Goal: Task Accomplishment & Management: Manage account settings

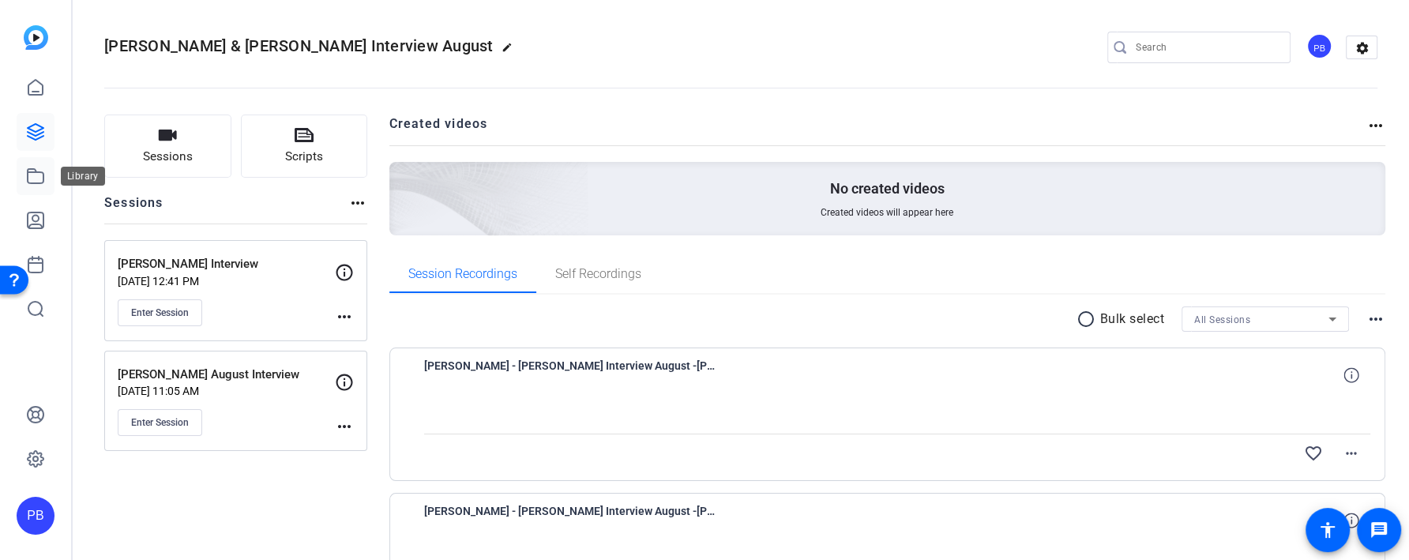
click at [37, 165] on link at bounding box center [36, 176] width 38 height 38
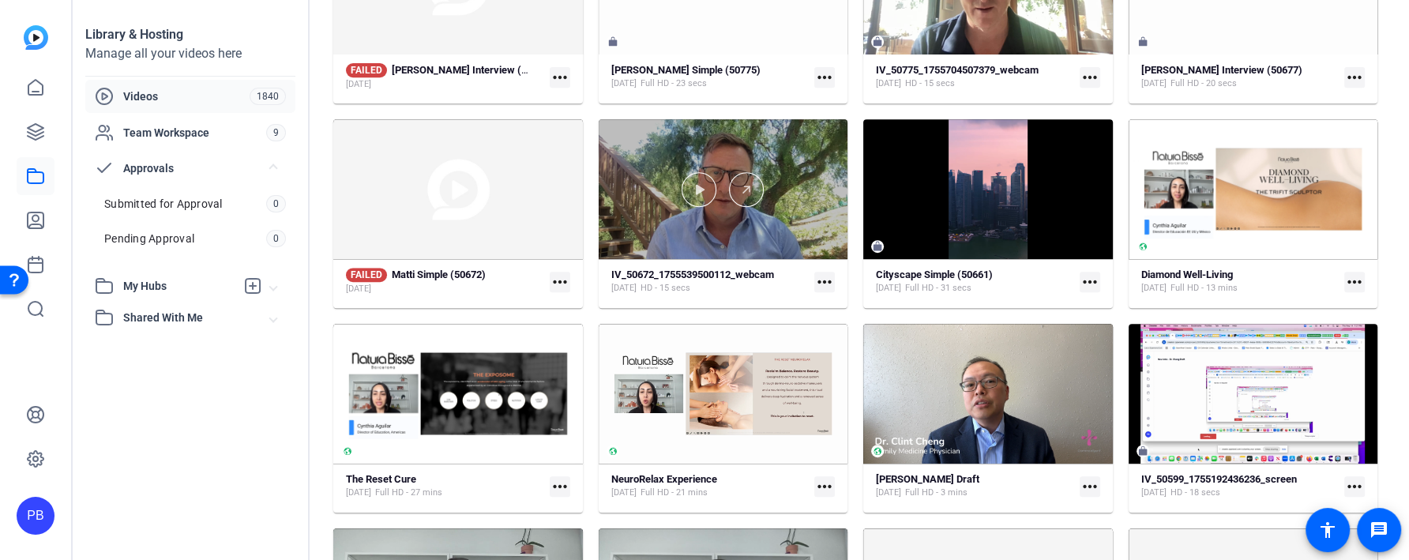
scroll to position [712, 0]
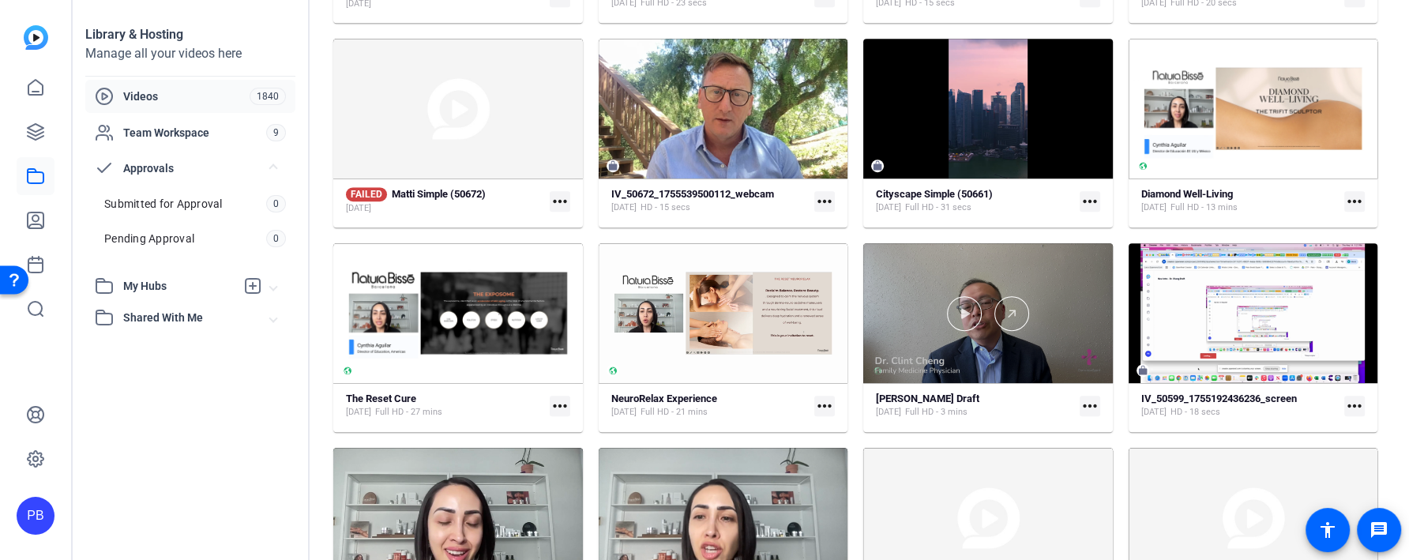
click at [1021, 354] on div at bounding box center [988, 313] width 250 height 140
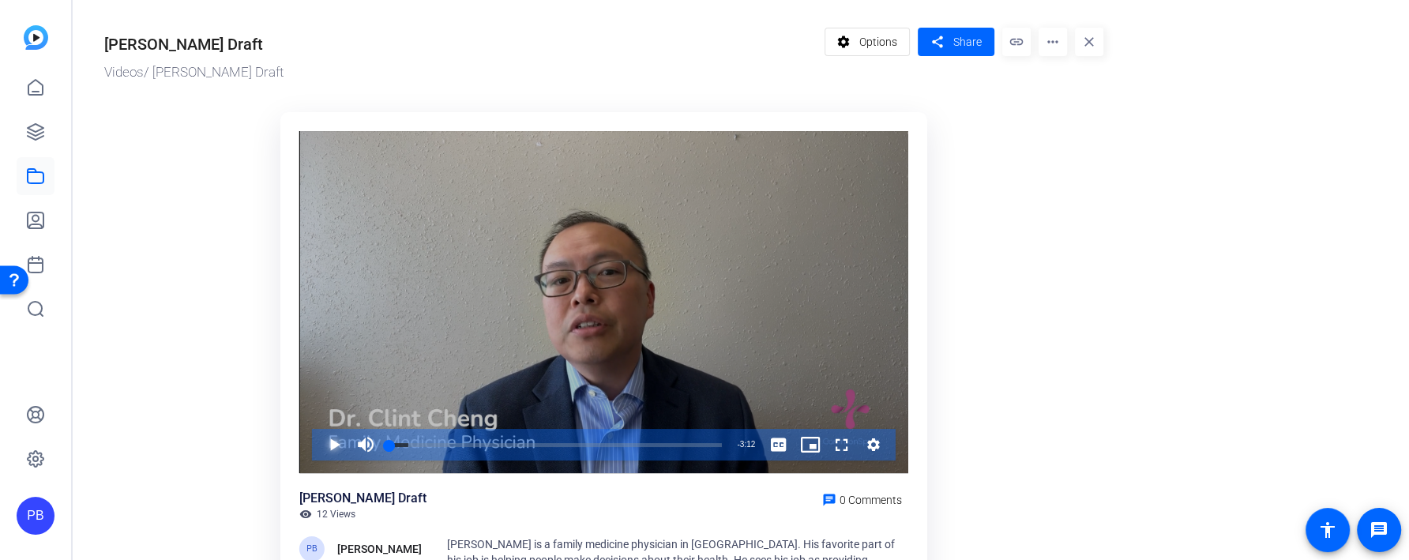
click at [318, 447] on span "Video Player" at bounding box center [318, 445] width 0 height 32
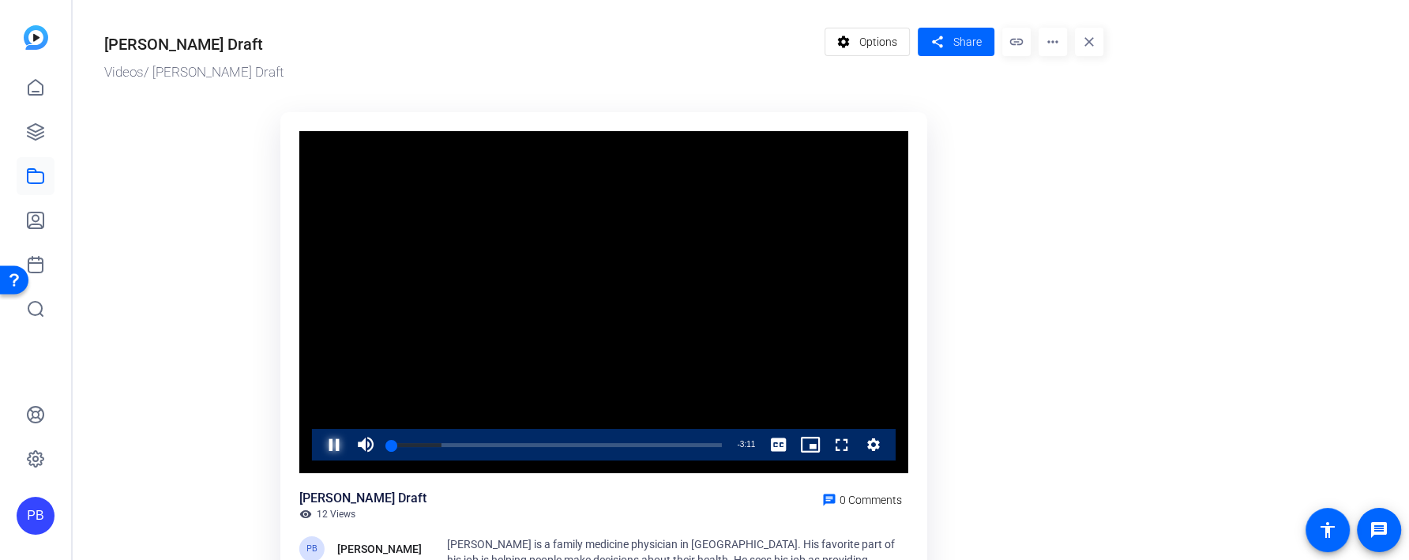
click at [318, 447] on span "Video Player" at bounding box center [318, 445] width 0 height 32
click at [1044, 51] on mat-icon "more_horiz" at bounding box center [1052, 42] width 28 height 28
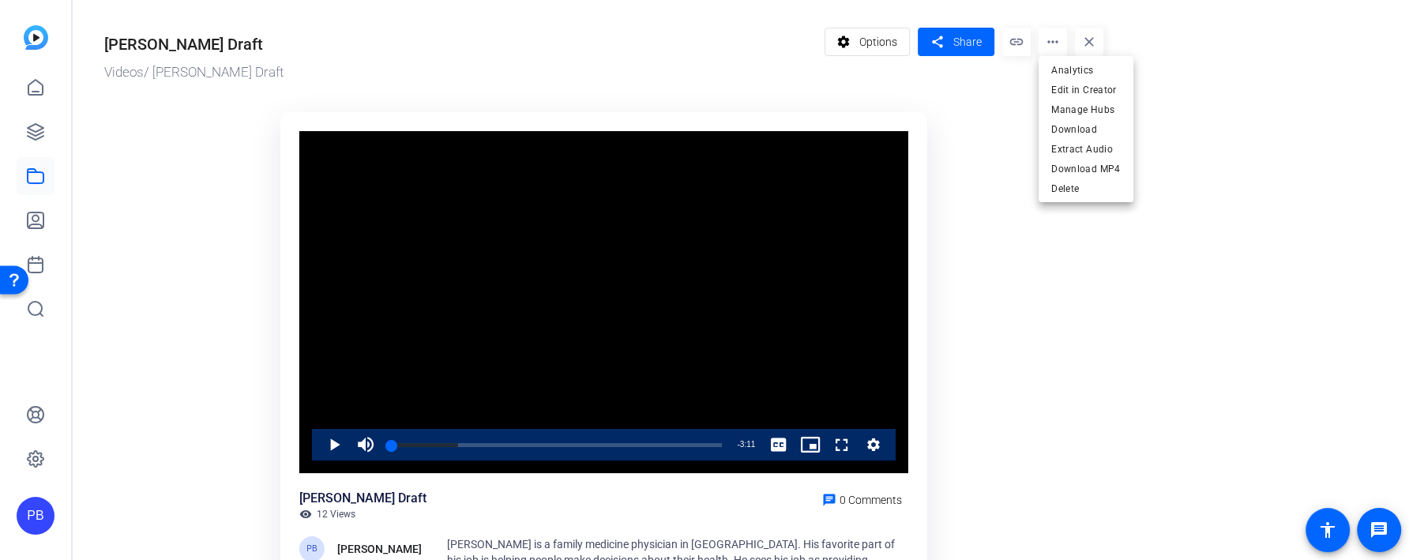
click at [1138, 37] on div at bounding box center [704, 280] width 1409 height 560
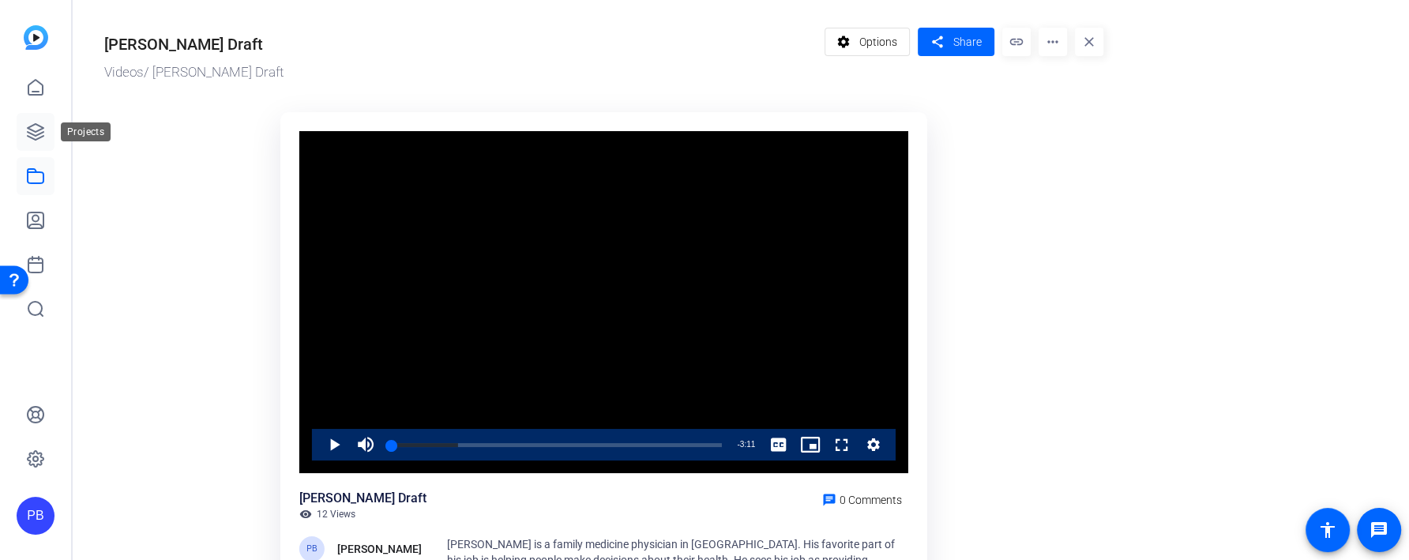
click at [39, 126] on icon at bounding box center [35, 131] width 19 height 19
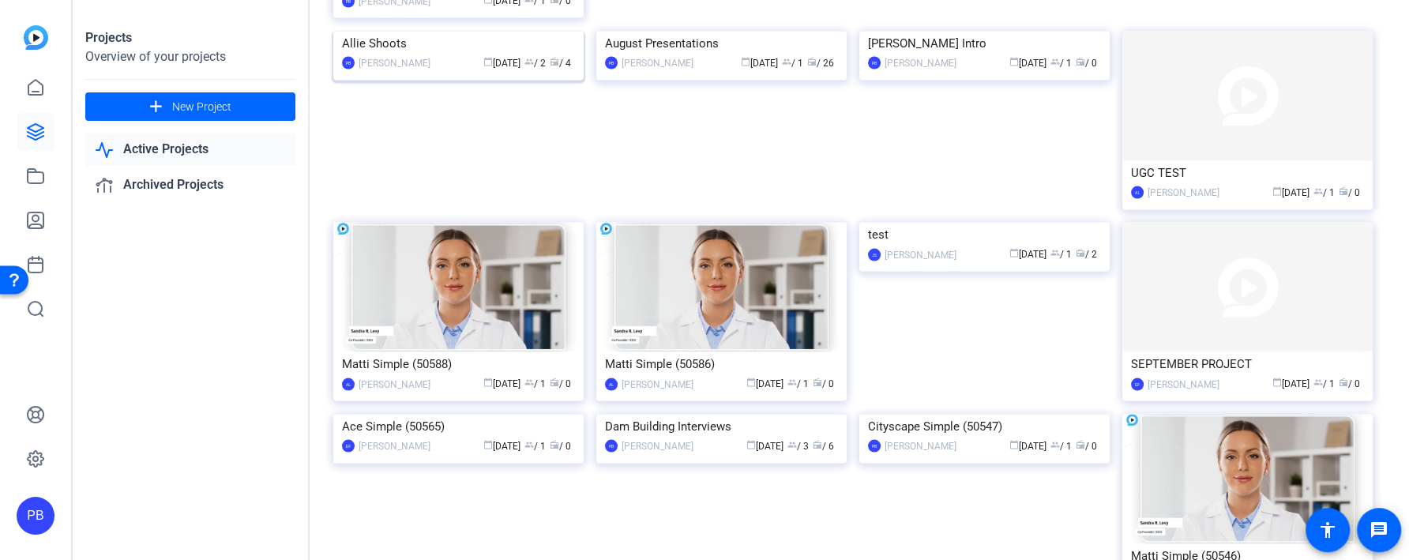
scroll to position [2795, 0]
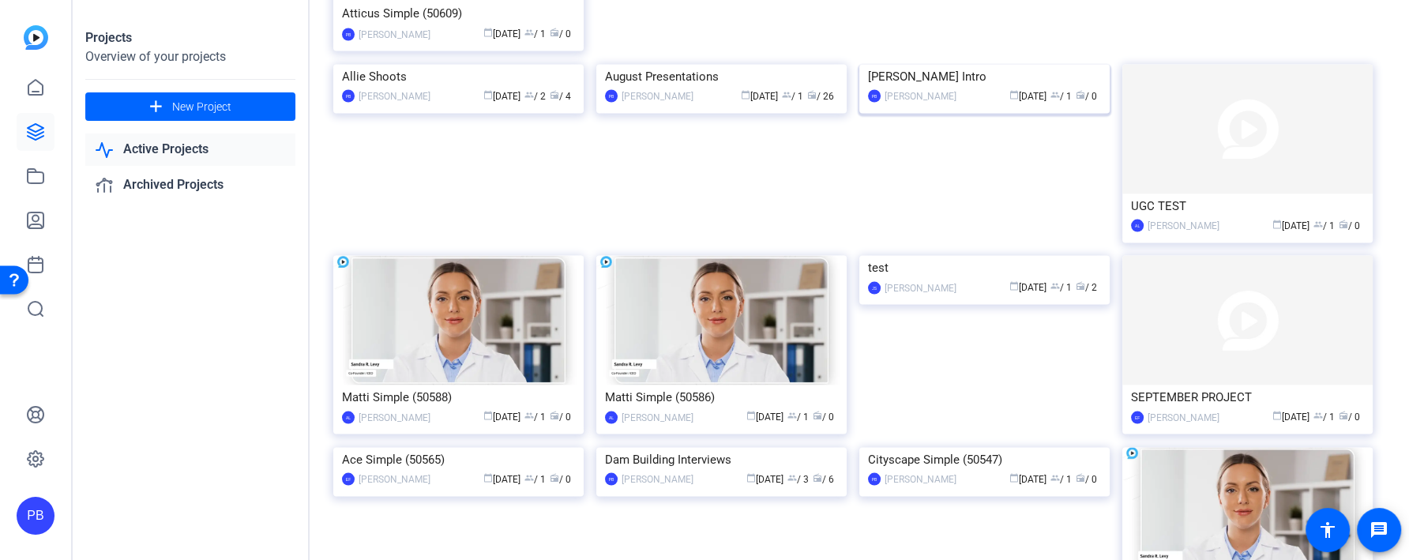
click at [951, 64] on img at bounding box center [984, 64] width 250 height 0
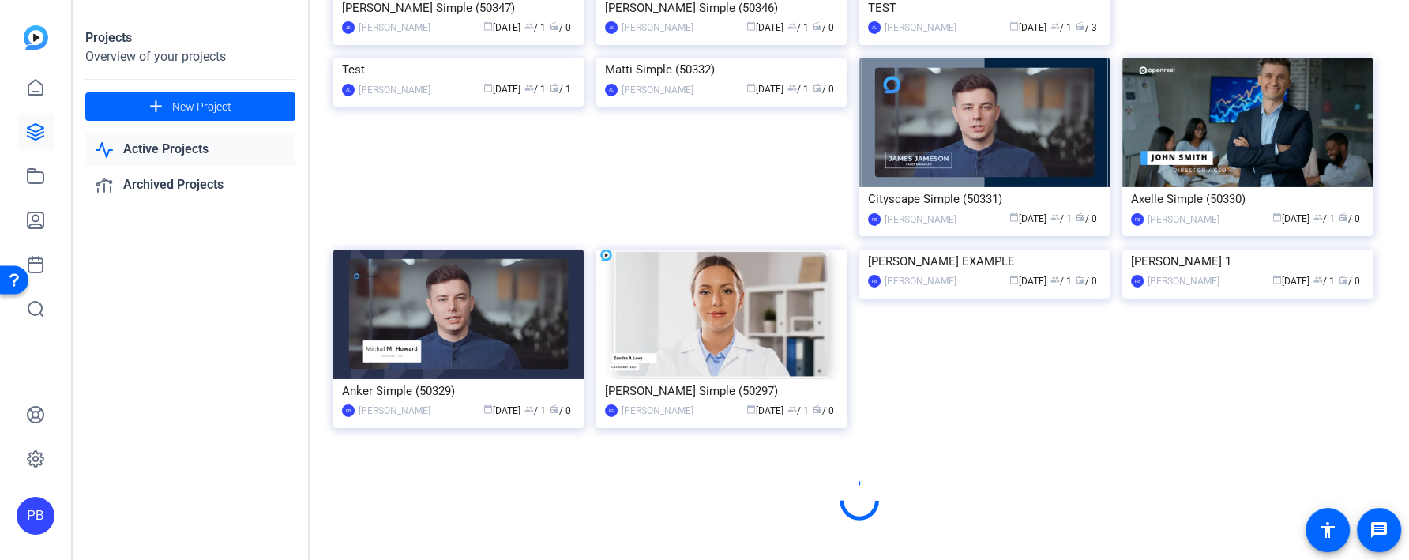
scroll to position [5353, 0]
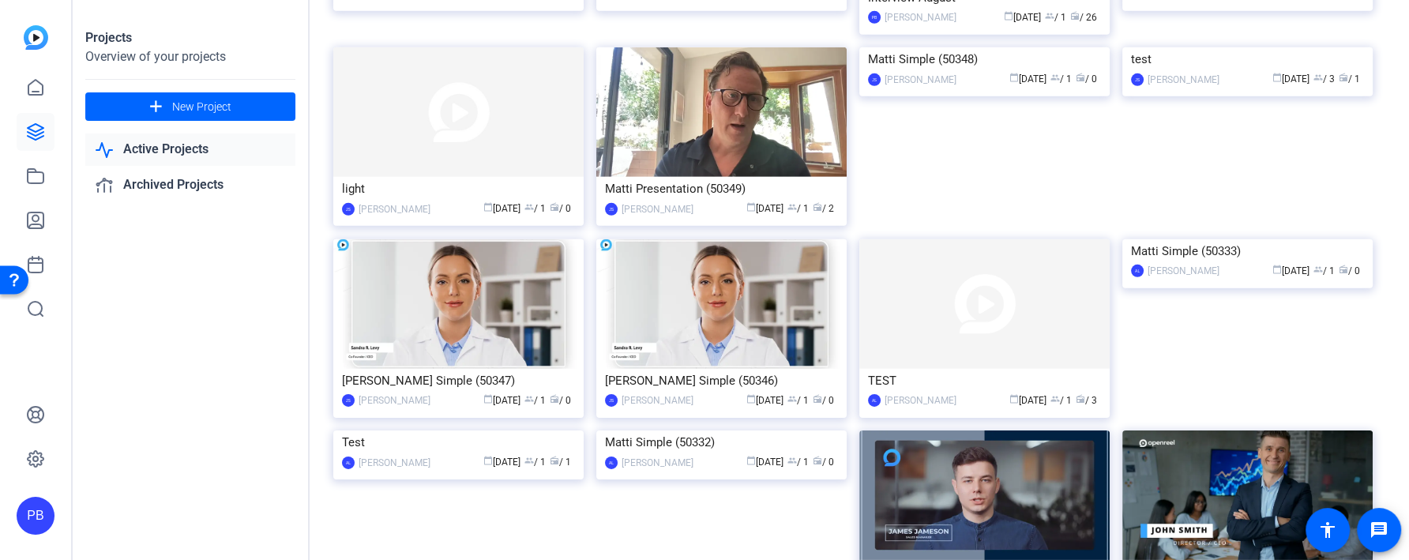
scroll to position [4629, 0]
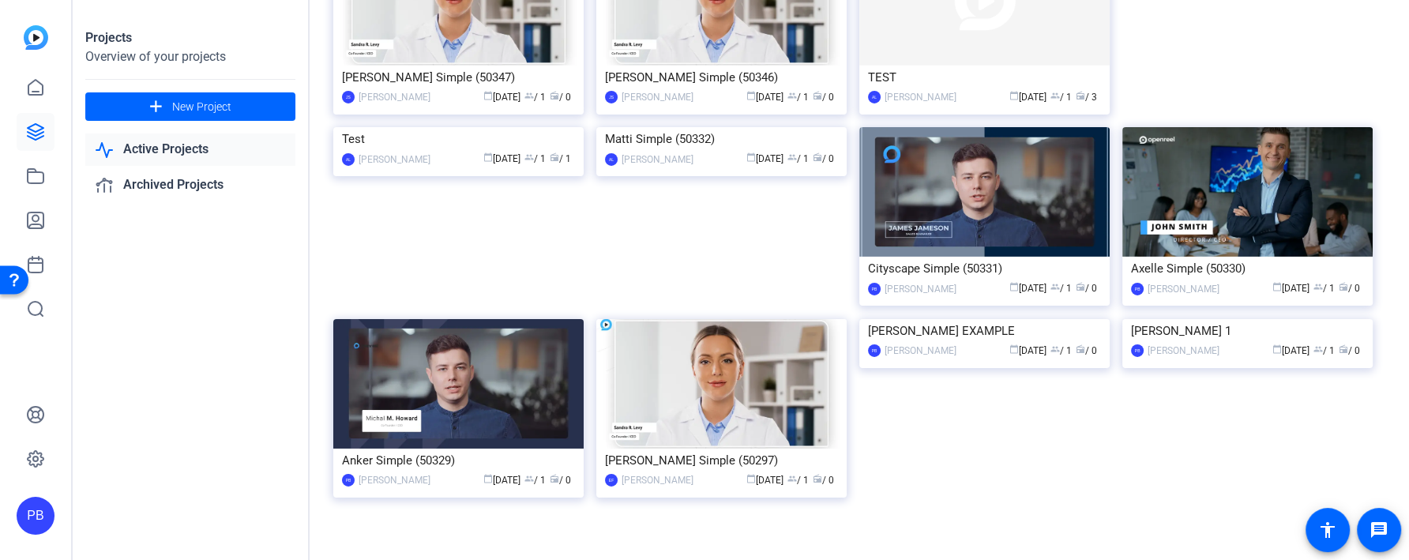
scroll to position [4861, 0]
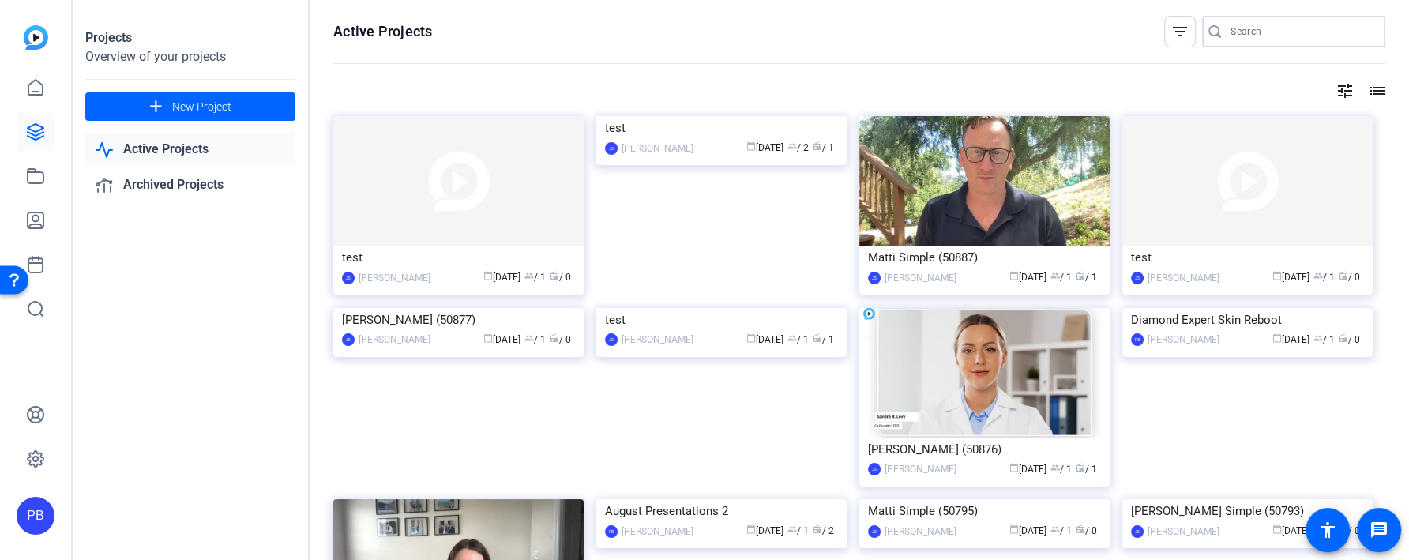
click at [1281, 39] on input "Search" at bounding box center [1301, 31] width 142 height 19
click at [1192, 37] on div "filter_list" at bounding box center [1180, 32] width 32 height 32
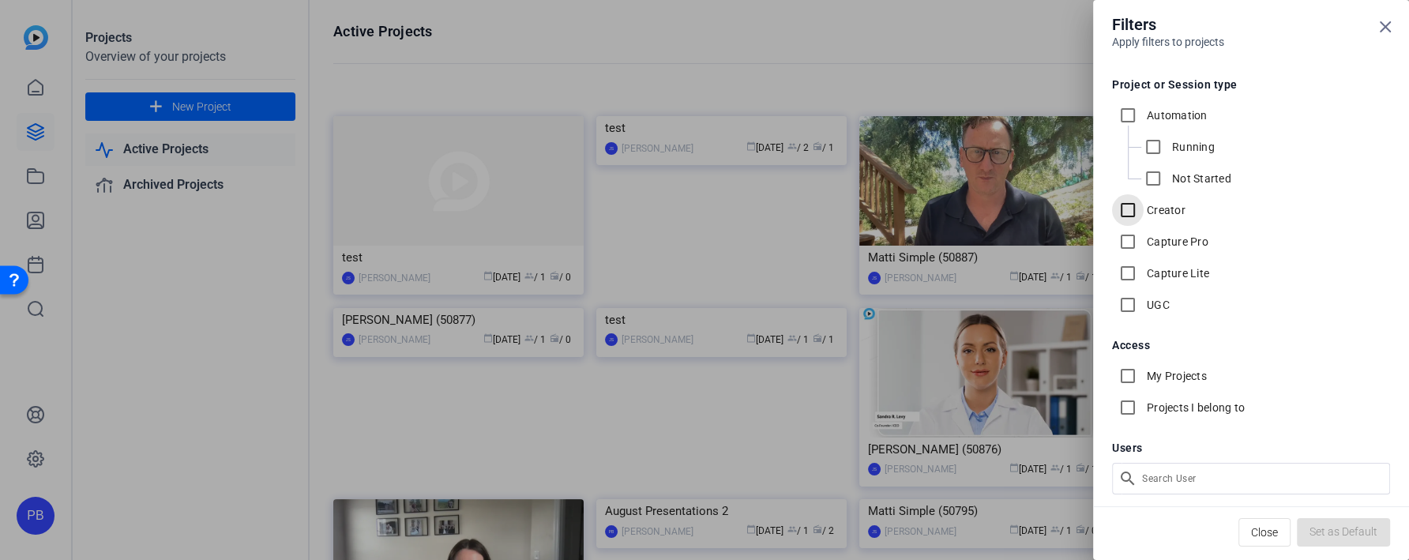
click at [1124, 211] on input "Creator" at bounding box center [1128, 210] width 32 height 32
checkbox input "true"
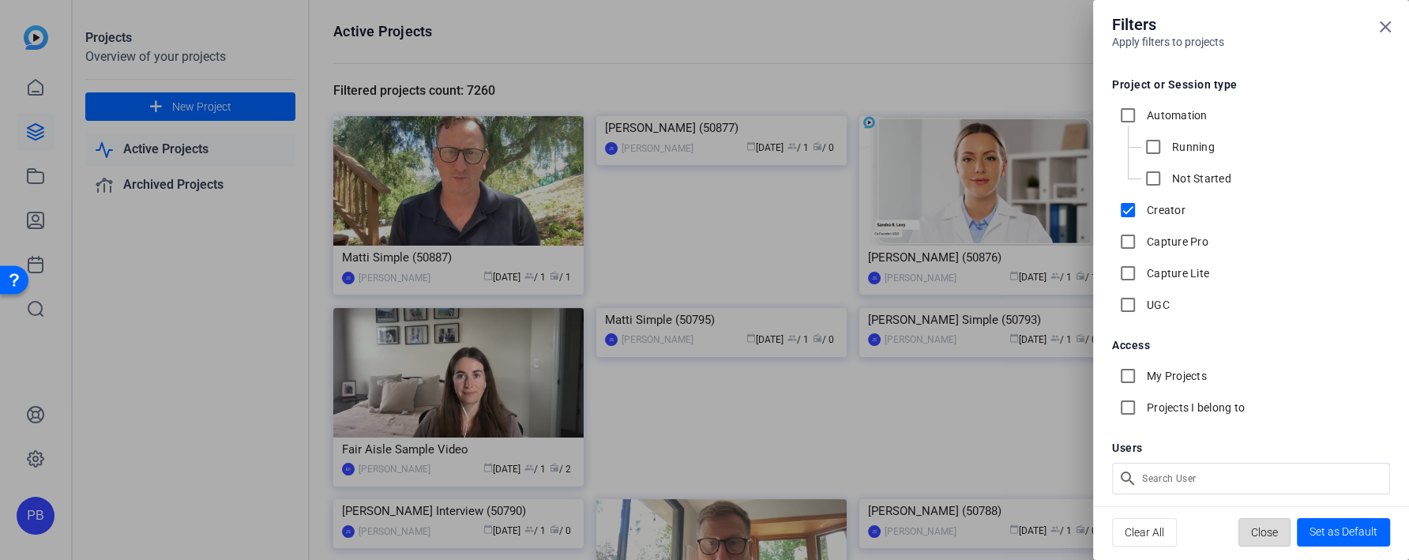
click at [1270, 541] on span "Close" at bounding box center [1264, 532] width 27 height 30
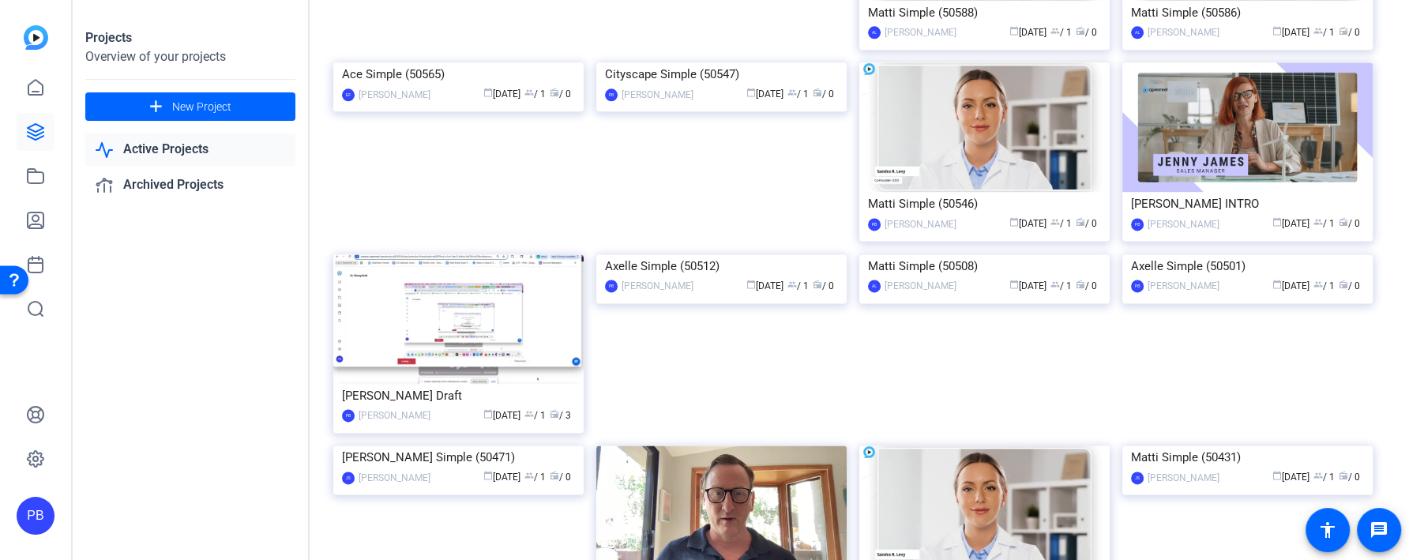
scroll to position [2073, 0]
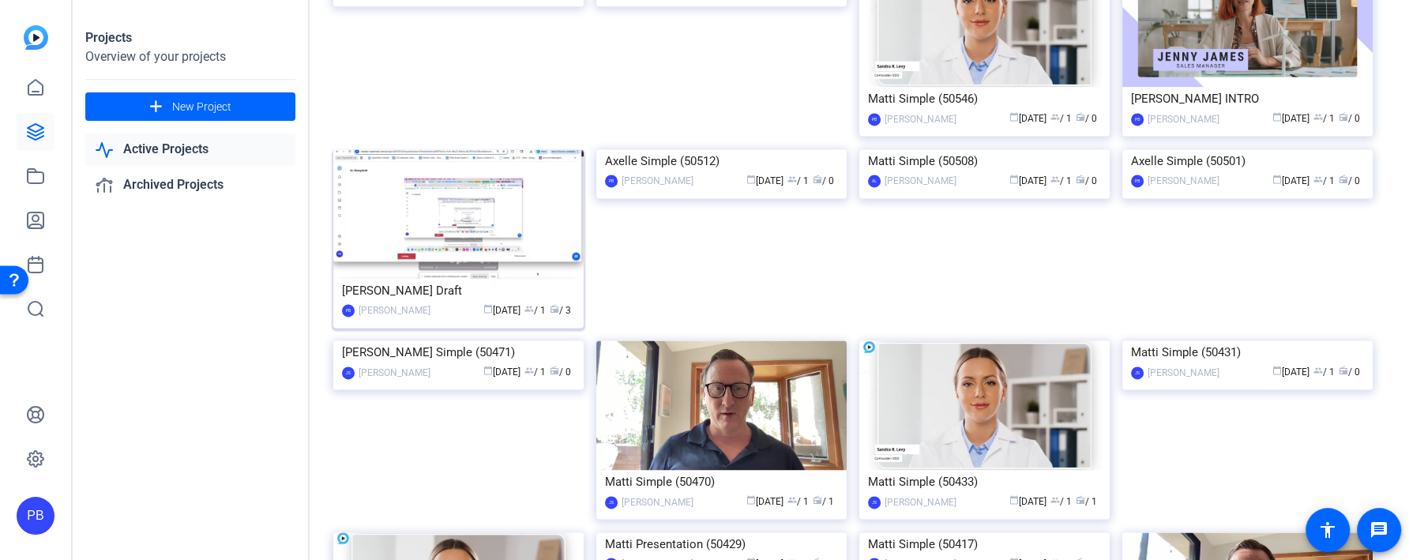
click at [549, 223] on img at bounding box center [458, 213] width 250 height 129
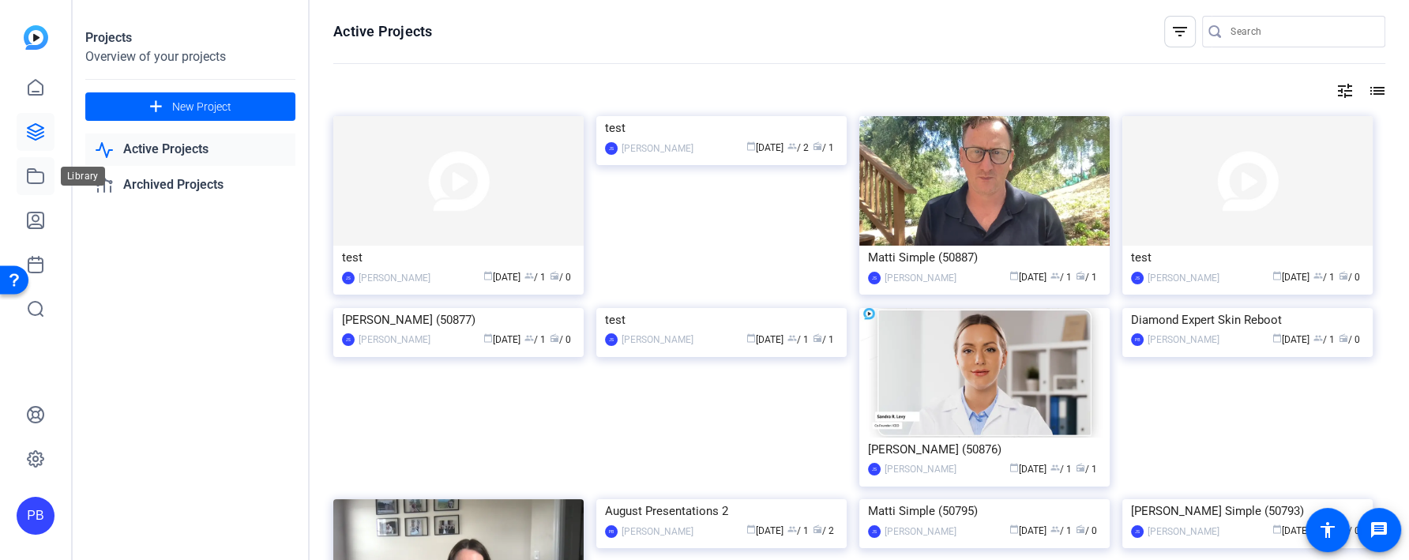
click at [21, 182] on link at bounding box center [36, 176] width 38 height 38
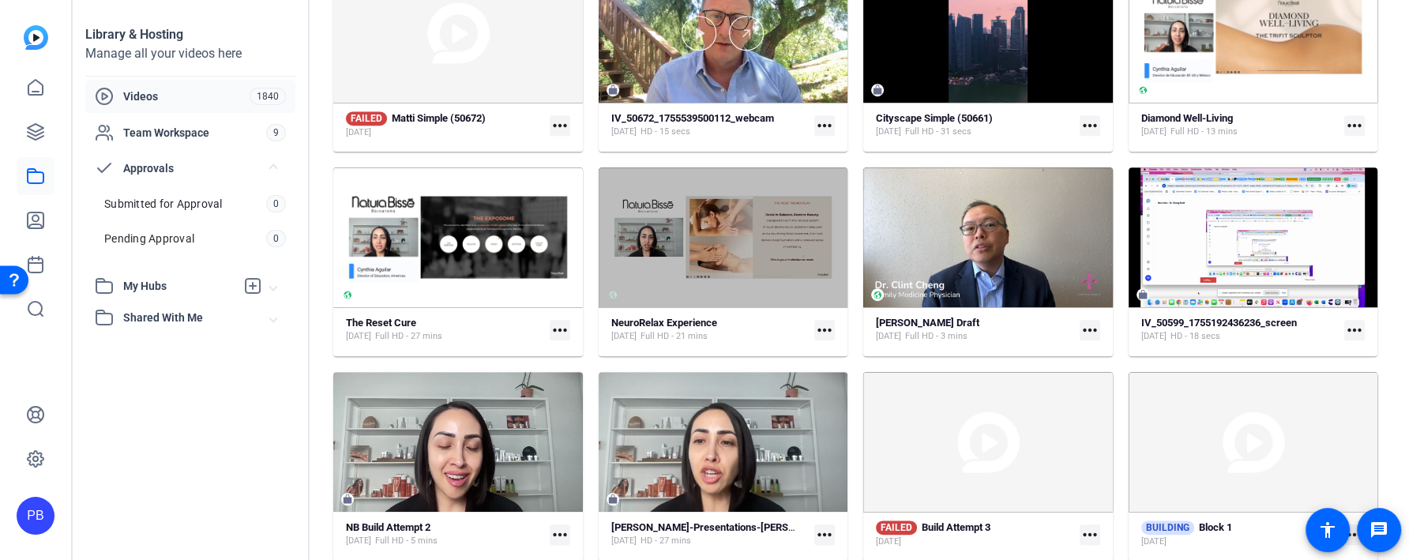
scroll to position [791, 0]
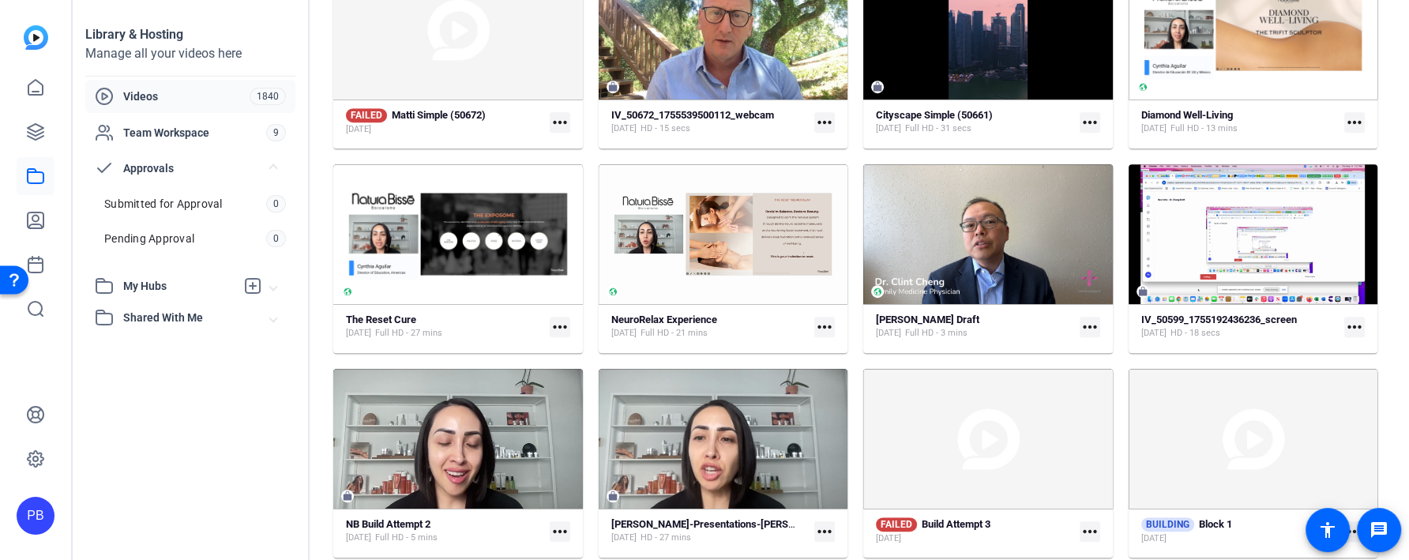
click at [1086, 325] on mat-icon "more_horiz" at bounding box center [1089, 327] width 21 height 21
click at [1023, 311] on div at bounding box center [704, 280] width 1409 height 560
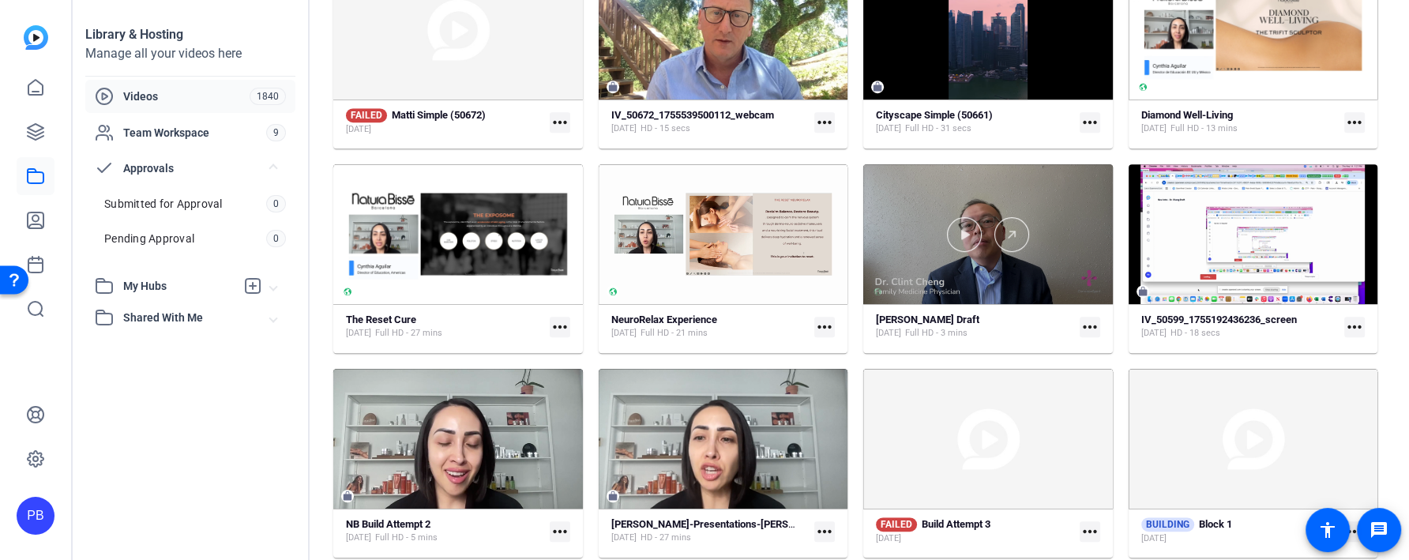
click at [1013, 275] on div at bounding box center [988, 234] width 250 height 140
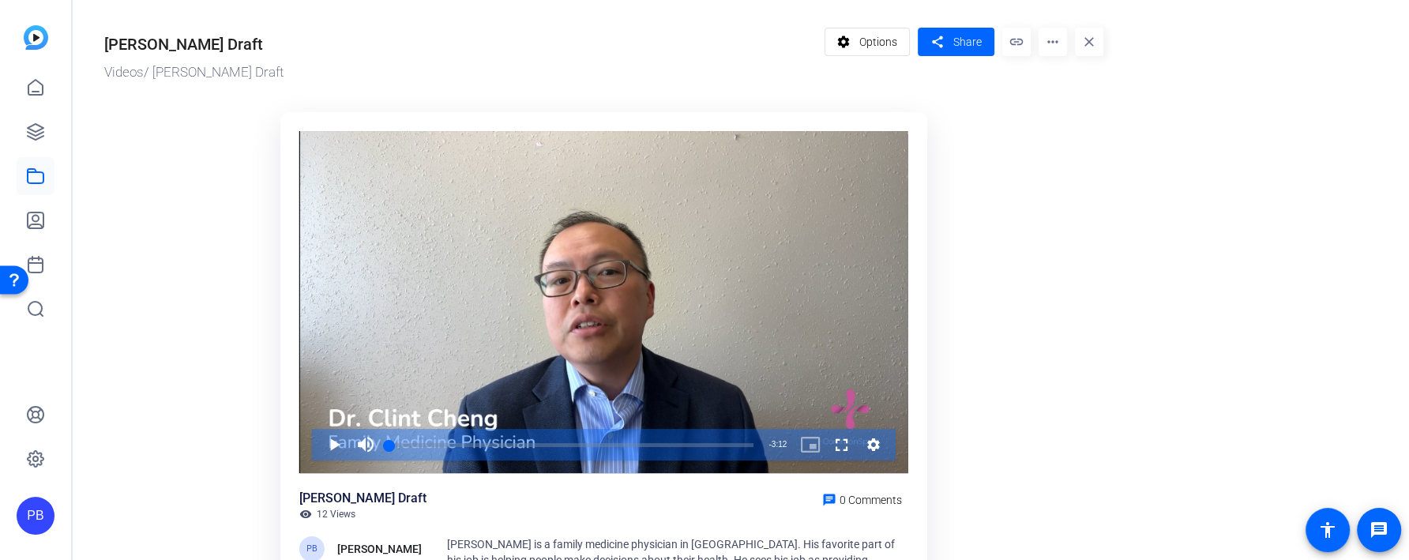
click at [1044, 53] on mat-icon "more_horiz" at bounding box center [1052, 42] width 28 height 28
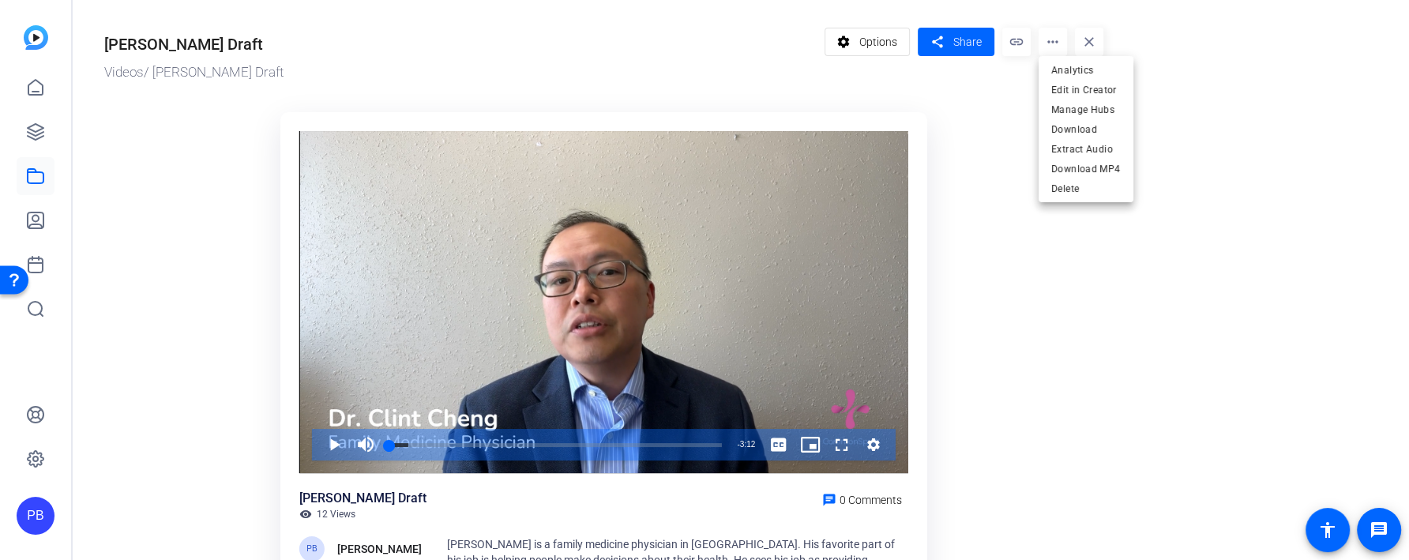
click at [1044, 53] on div at bounding box center [704, 280] width 1409 height 560
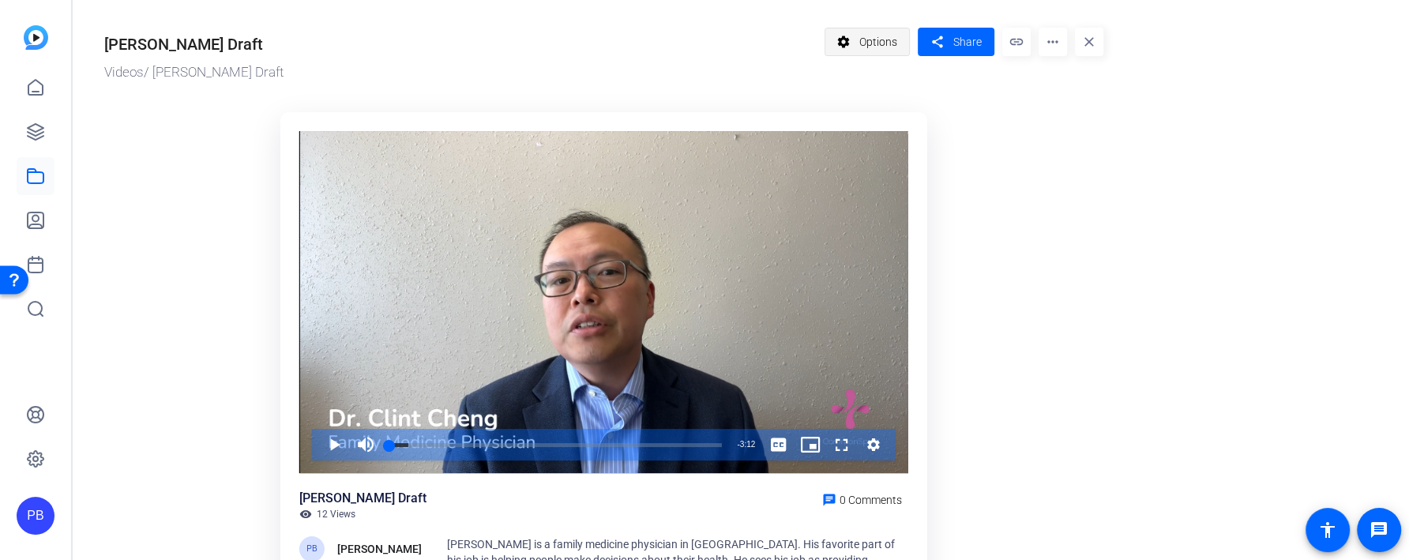
click at [895, 49] on span "Options" at bounding box center [878, 42] width 38 height 30
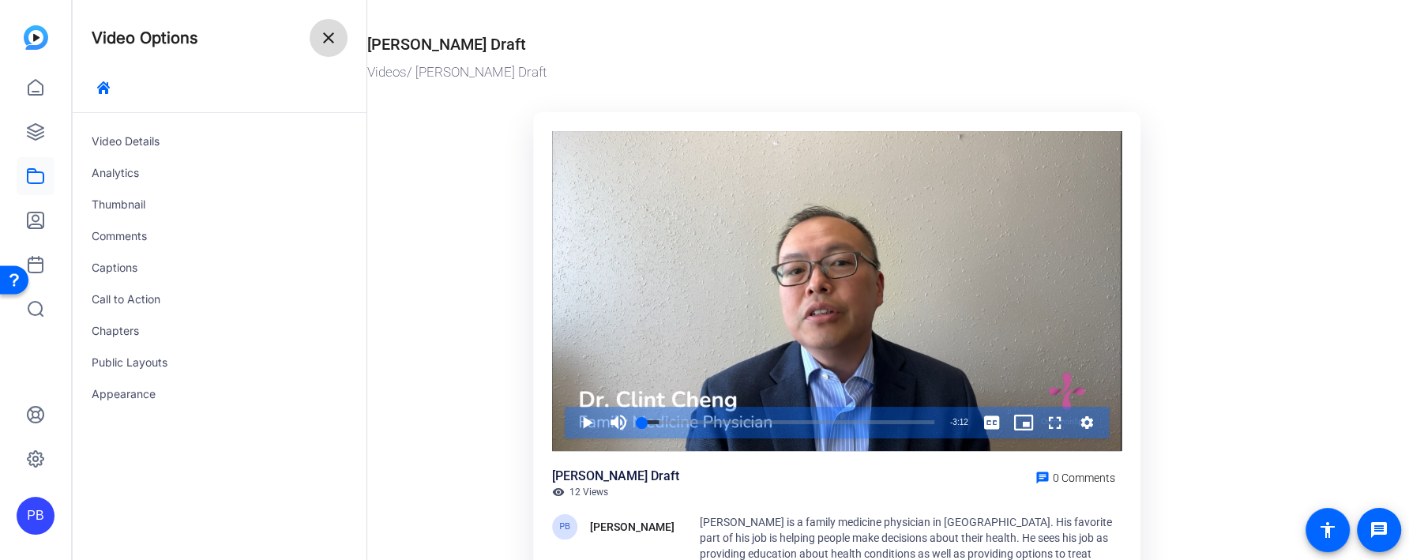
click at [337, 45] on span at bounding box center [329, 38] width 38 height 38
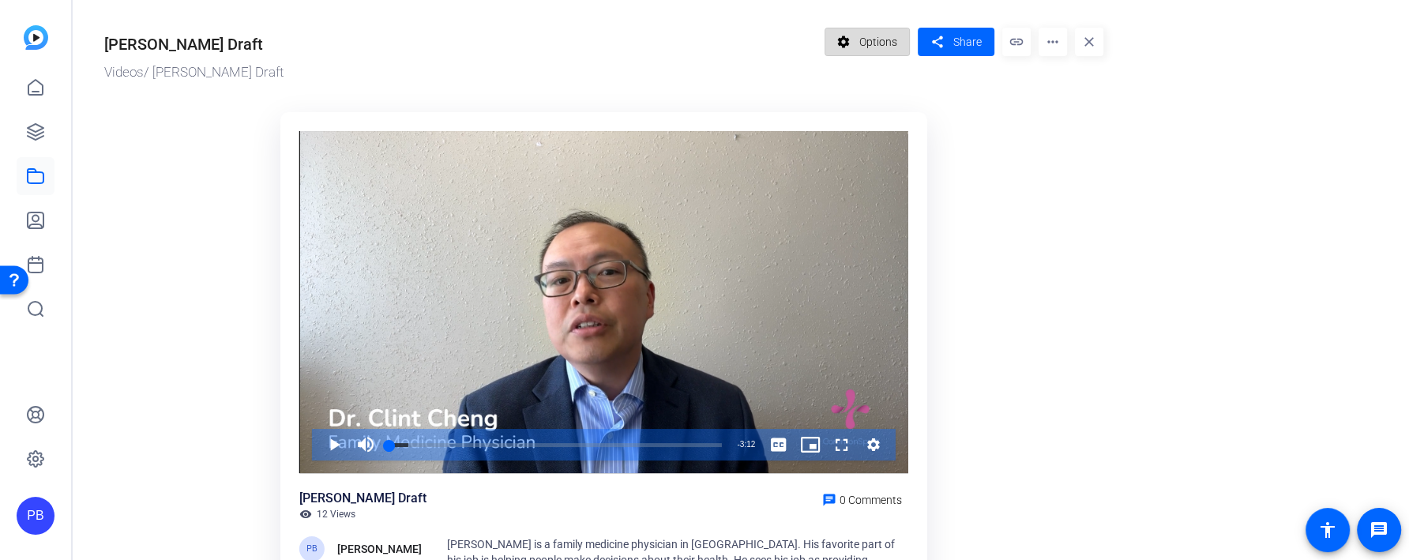
click at [884, 51] on span "Options" at bounding box center [878, 42] width 38 height 30
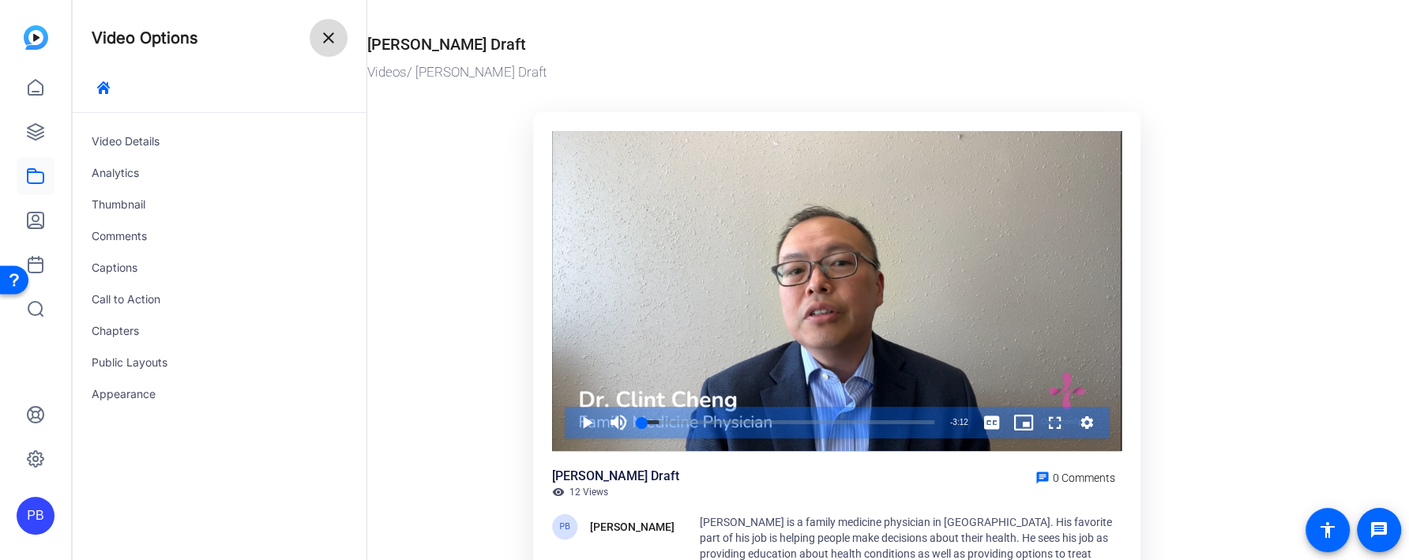
click at [326, 51] on span at bounding box center [329, 38] width 38 height 38
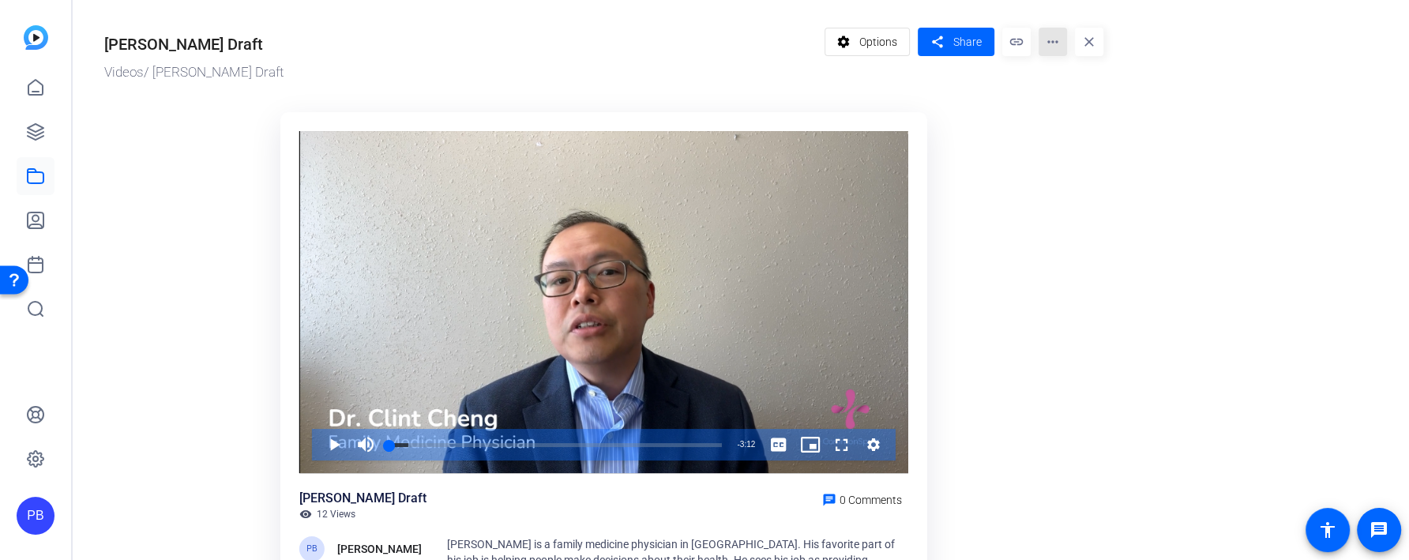
click at [1054, 45] on mat-icon "more_horiz" at bounding box center [1052, 42] width 28 height 28
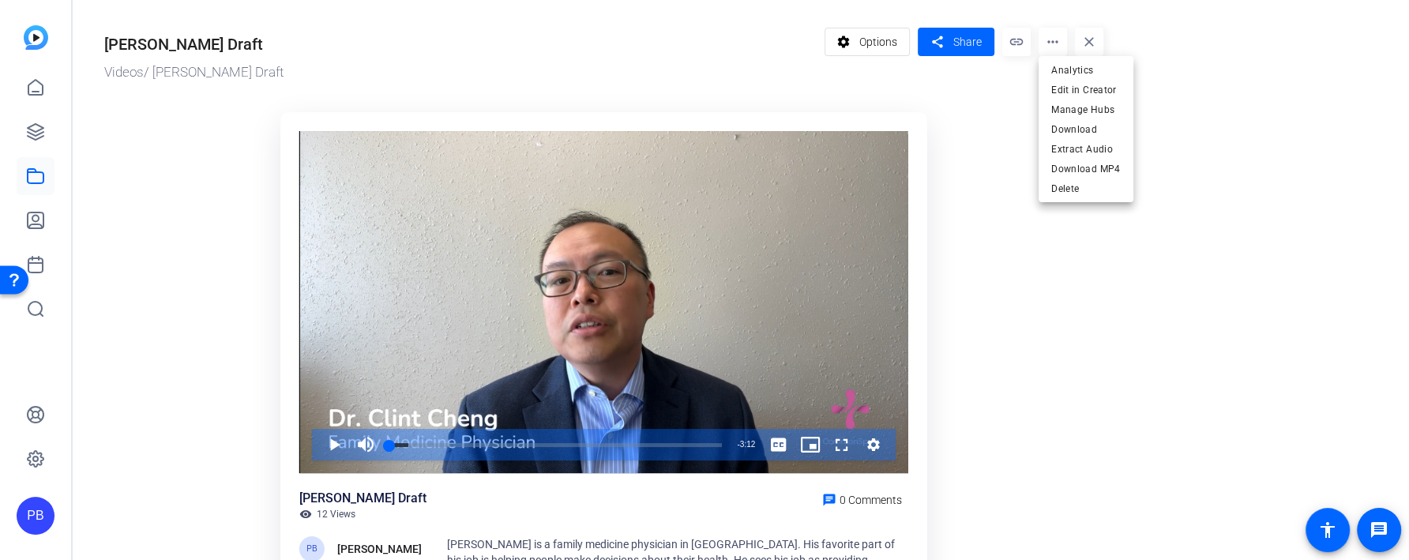
click at [412, 73] on div at bounding box center [704, 280] width 1409 height 560
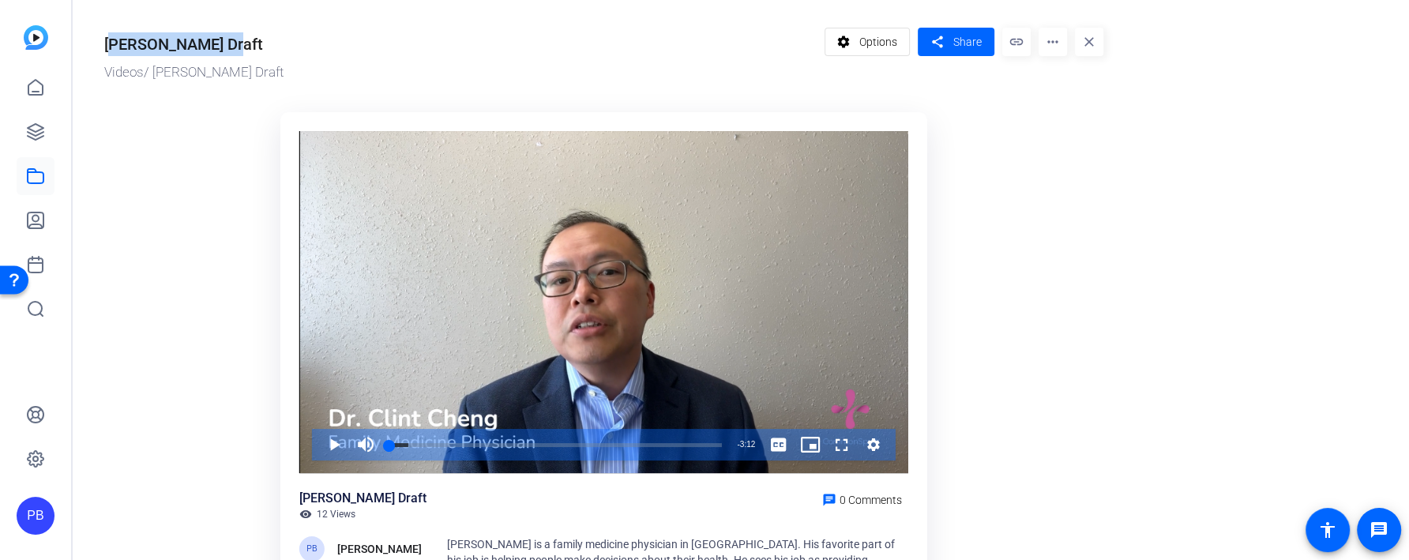
drag, startPoint x: 238, startPoint y: 47, endPoint x: 97, endPoint y: 51, distance: 141.4
click at [97, 51] on div "Dr. Cheng Draft Videos / Dr. Cheng Draft settings Options share Share link more…" at bounding box center [596, 333] width 1046 height 667
copy div "[PERSON_NAME] Draft"
drag, startPoint x: 267, startPoint y: 75, endPoint x: 127, endPoint y: 67, distance: 140.0
click at [129, 67] on div "Videos / Dr. Cheng Draft" at bounding box center [460, 72] width 712 height 21
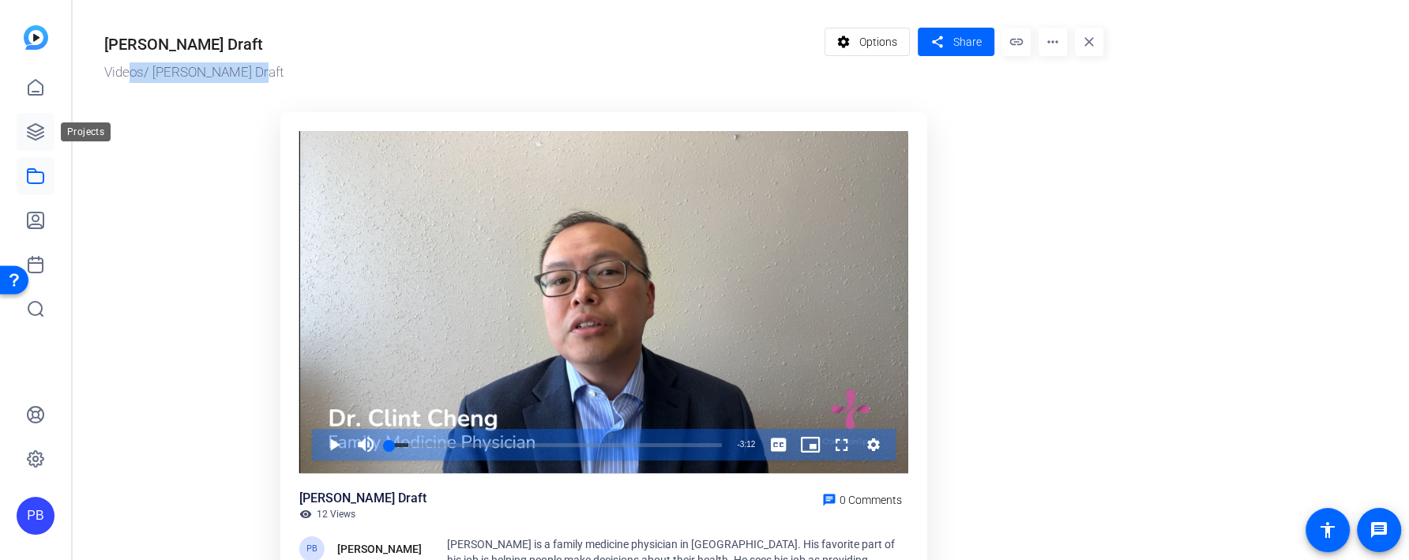
click at [35, 134] on icon at bounding box center [35, 131] width 19 height 19
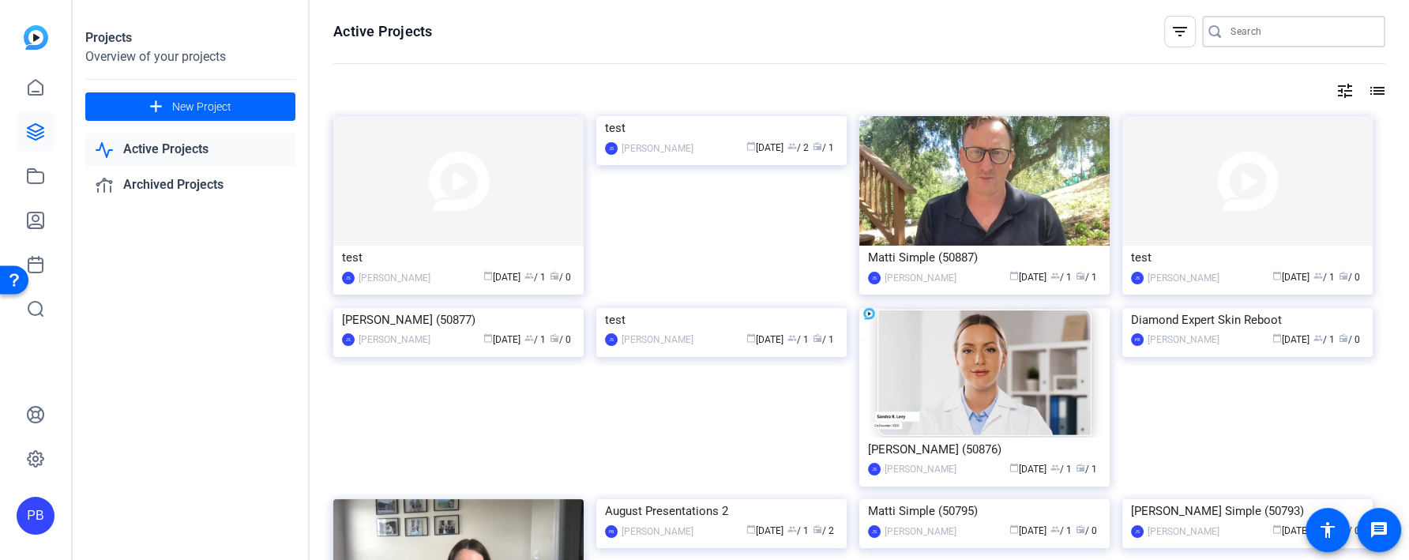
click at [1274, 28] on input "Search" at bounding box center [1301, 31] width 142 height 19
paste input "[PERSON_NAME] Draft"
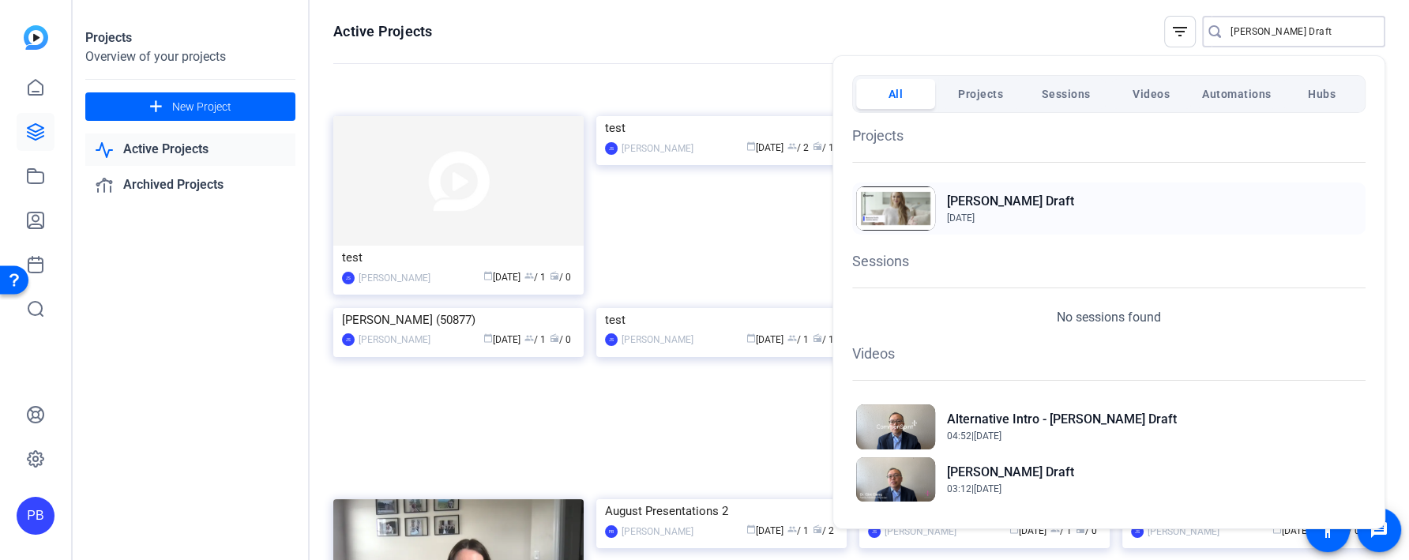
type input "[PERSON_NAME] Draft"
click at [974, 216] on span "Aug 11, 2025" at bounding box center [961, 217] width 28 height 11
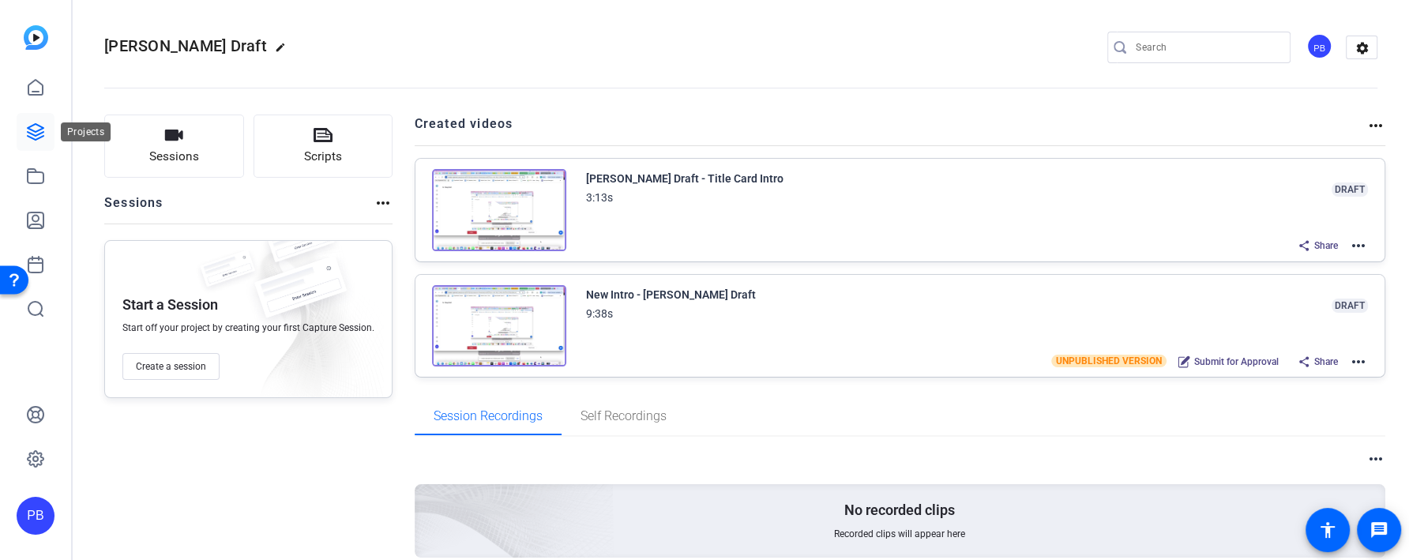
click at [38, 133] on icon at bounding box center [35, 131] width 19 height 19
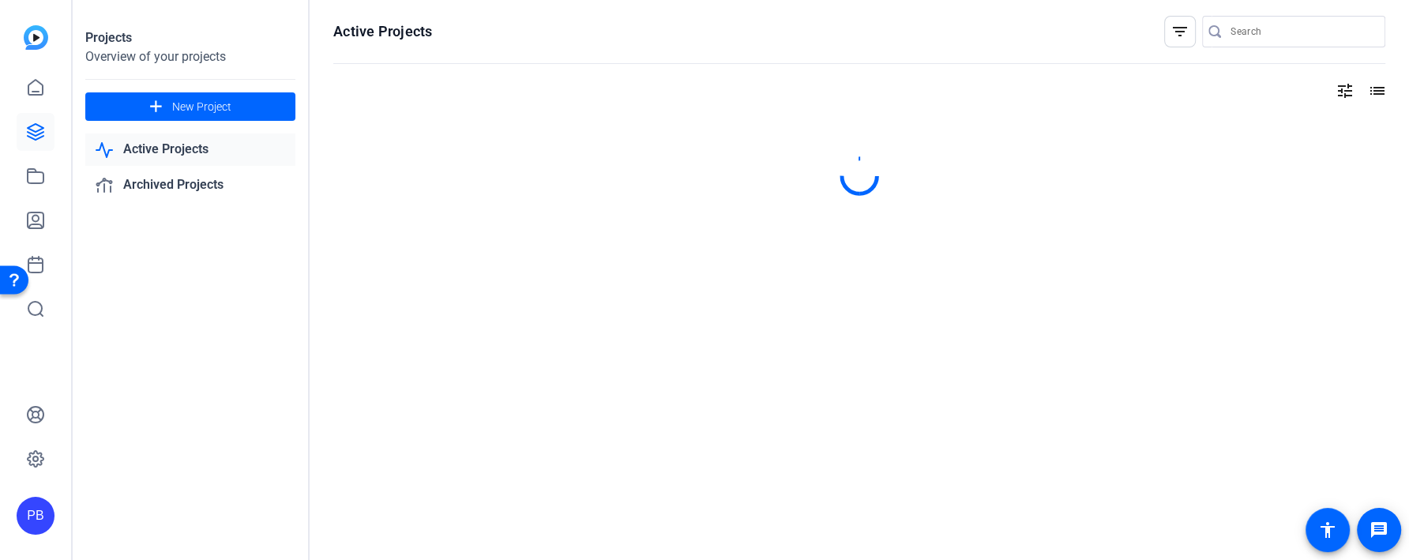
click at [1249, 28] on input "Search" at bounding box center [1301, 31] width 142 height 19
paste input "[PERSON_NAME] Draft"
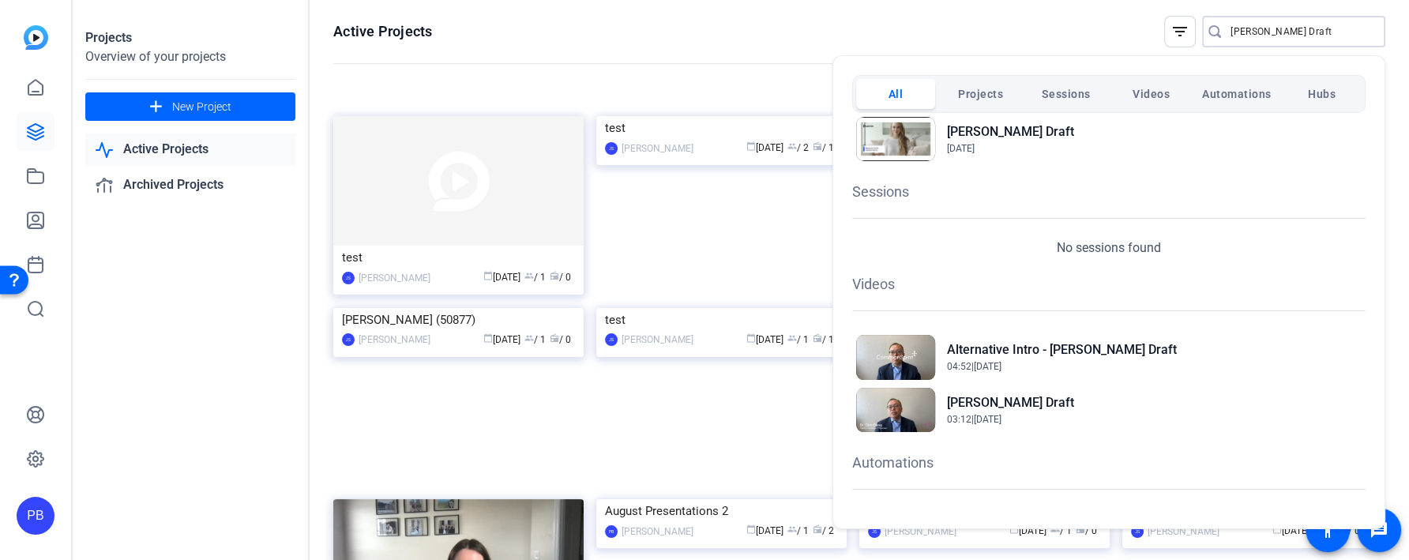
scroll to position [95, 0]
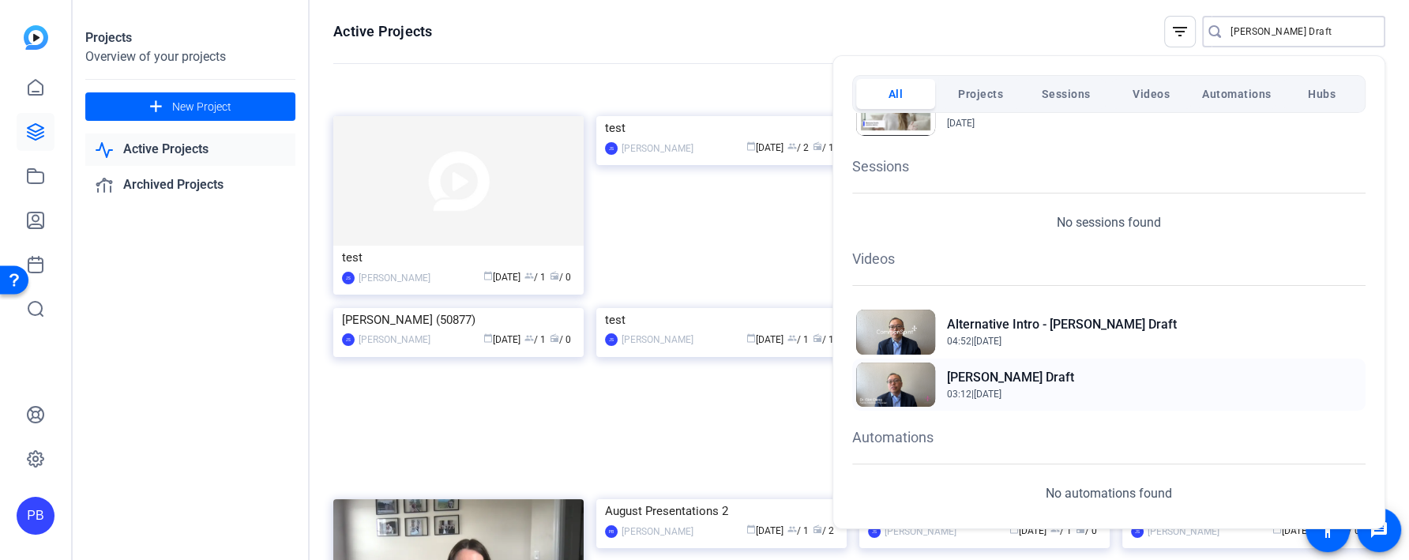
type input "[PERSON_NAME] Draft"
click at [1019, 377] on h2 "[PERSON_NAME] Draft" at bounding box center [1010, 377] width 127 height 19
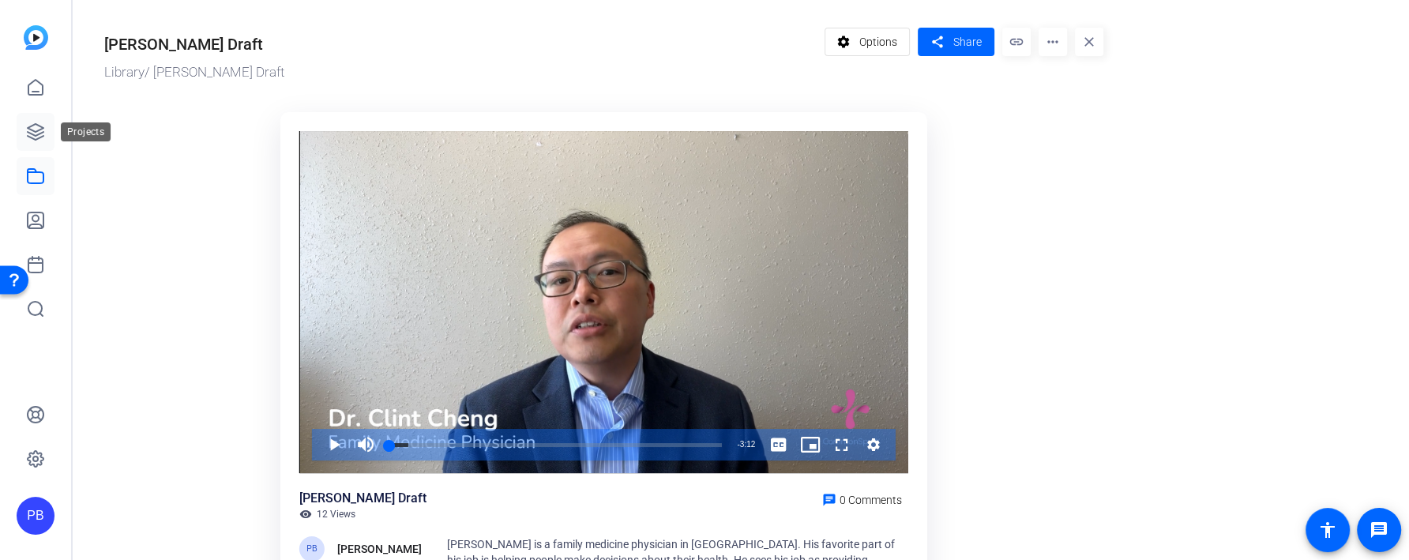
click at [32, 135] on icon at bounding box center [35, 131] width 19 height 19
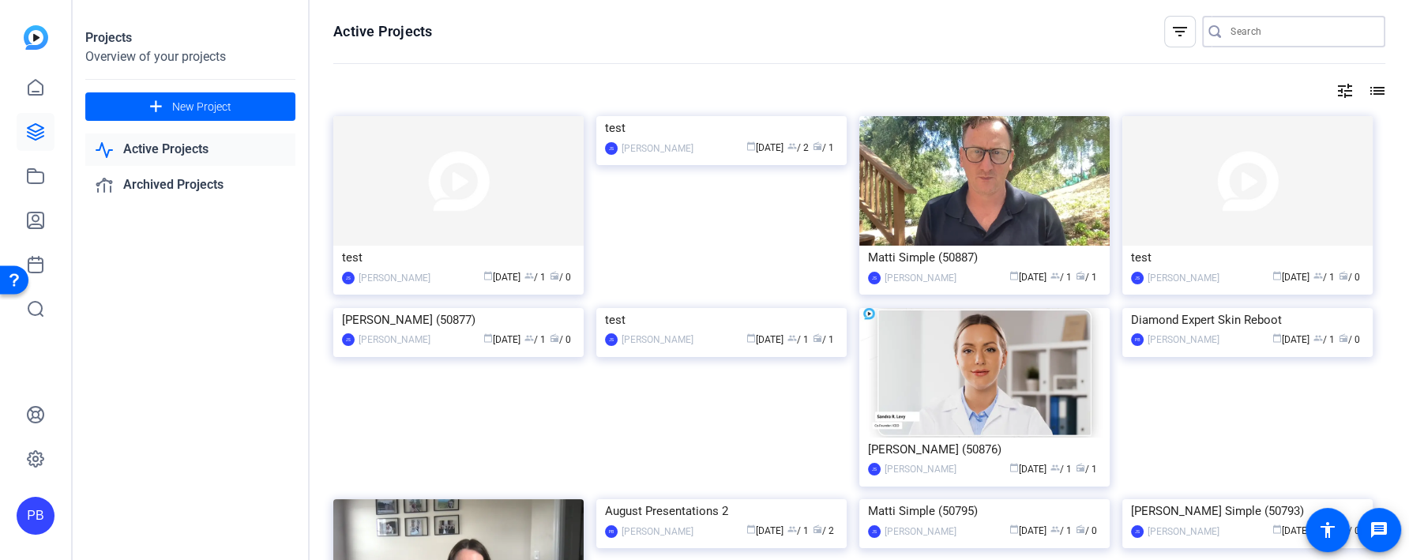
click at [1251, 25] on input "Search" at bounding box center [1301, 31] width 142 height 19
paste input "[PERSON_NAME] Draft"
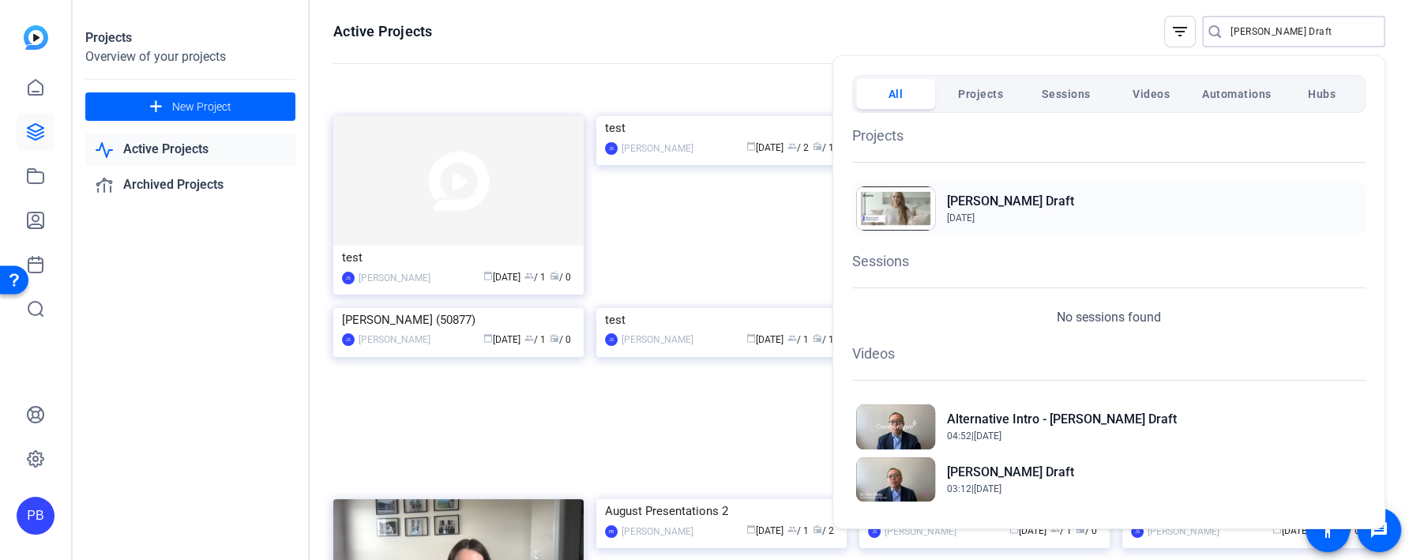
type input "Dr. Cheng Draft"
click at [1113, 212] on div "Dr. Cheng Draft Aug 11, 2025" at bounding box center [1108, 208] width 513 height 52
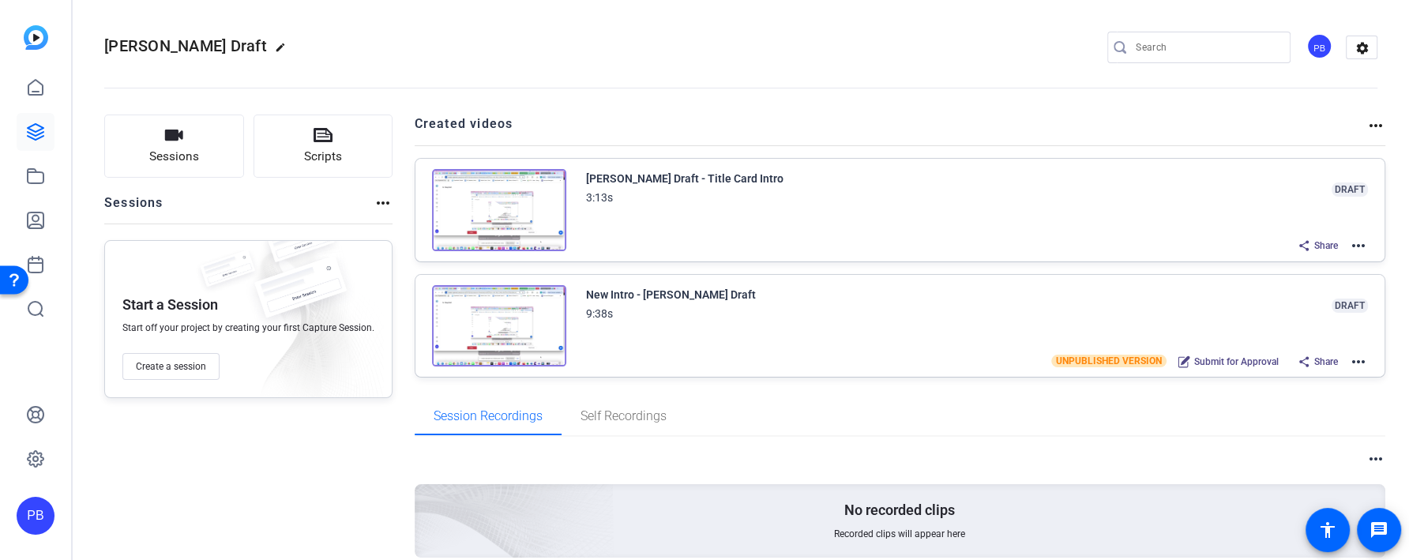
click at [489, 216] on img at bounding box center [499, 210] width 134 height 82
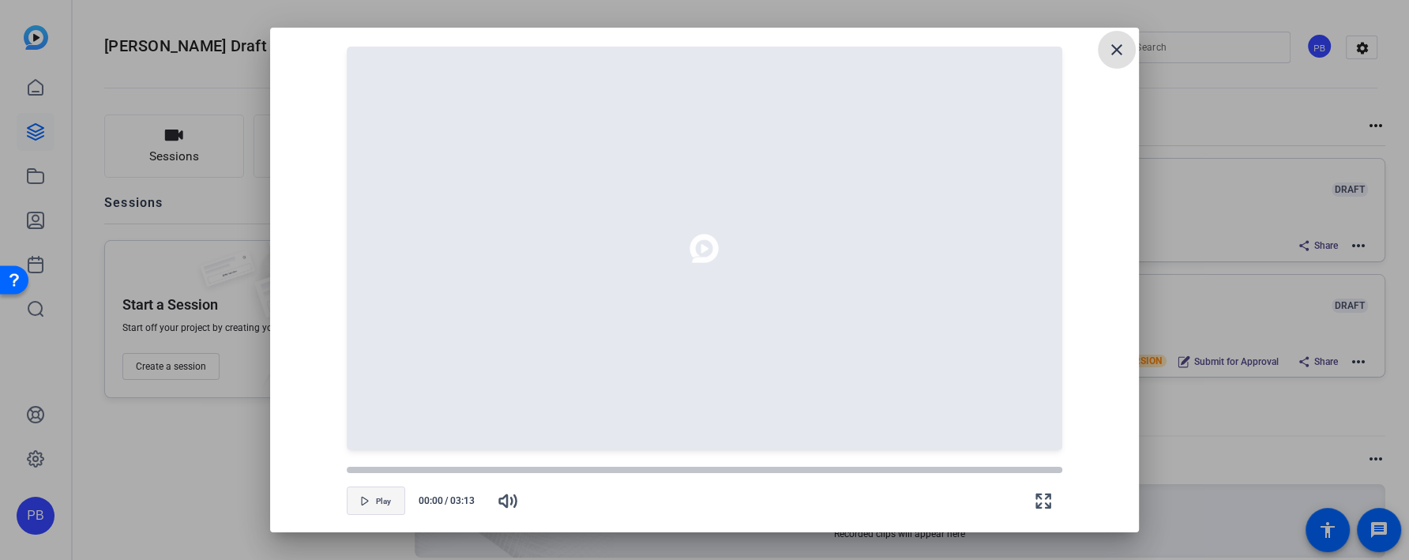
click at [0, 0] on span "Play" at bounding box center [0, 0] width 0 height 0
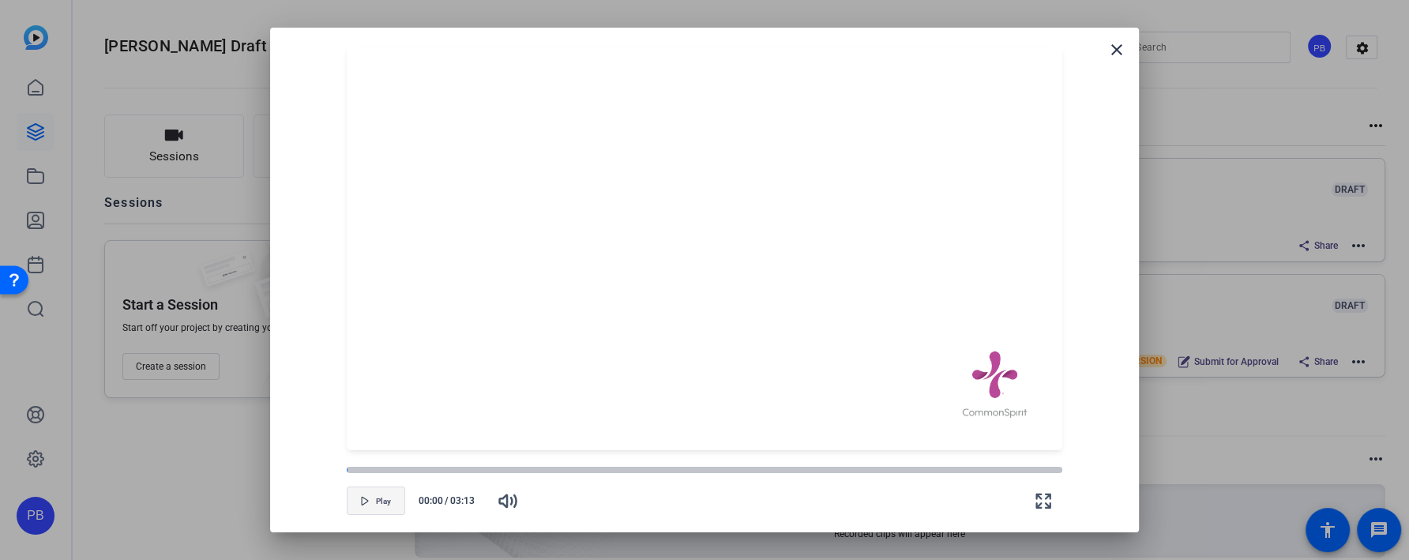
click at [0, 0] on span "Play" at bounding box center [0, 0] width 0 height 0
click at [0, 0] on span "Pause" at bounding box center [0, 0] width 0 height 0
click at [1123, 51] on mat-icon "close" at bounding box center [1116, 49] width 19 height 19
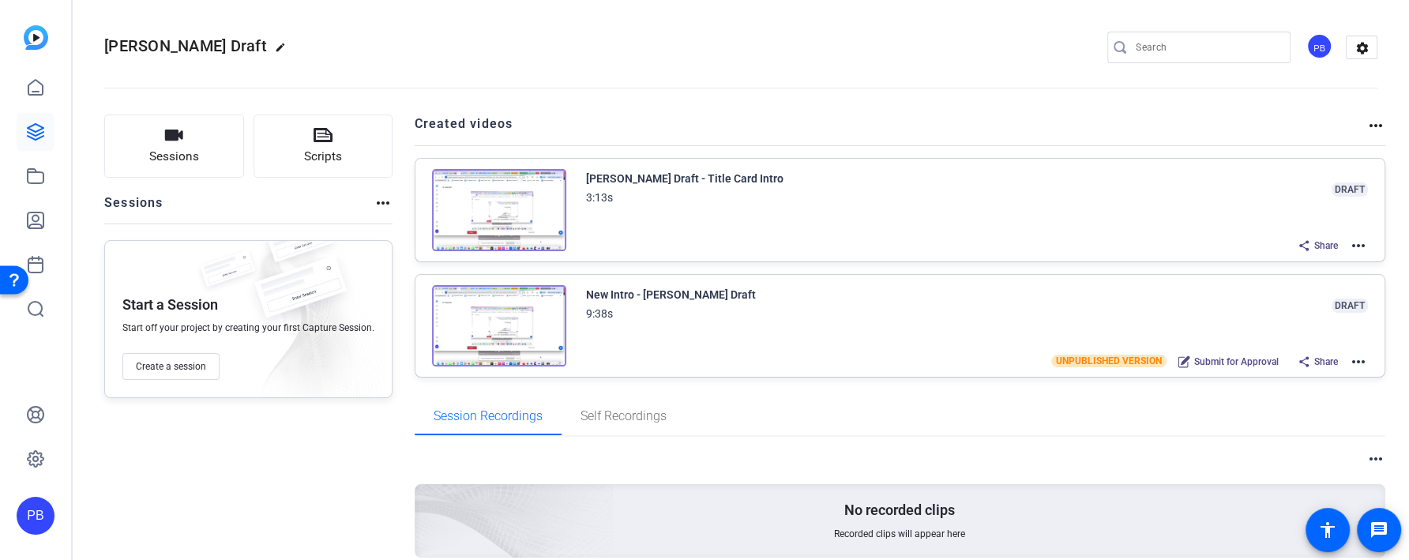
click at [1355, 245] on mat-icon "more_horiz" at bounding box center [1358, 245] width 19 height 19
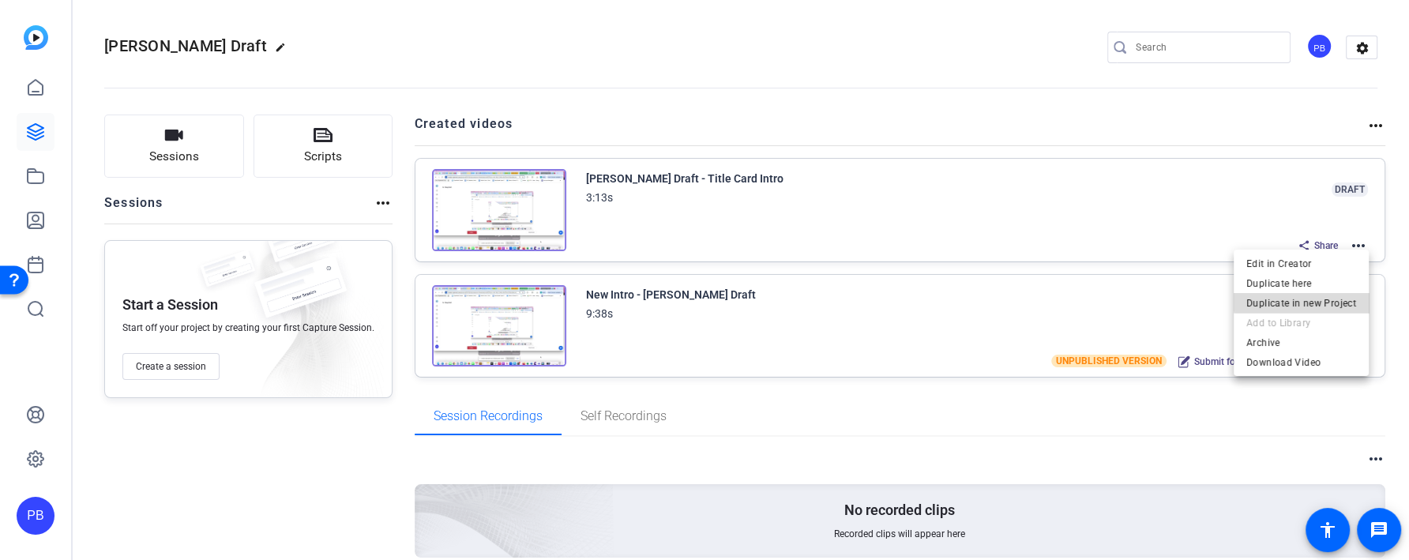
click at [1328, 299] on span "Duplicate in new Project" at bounding box center [1301, 303] width 110 height 19
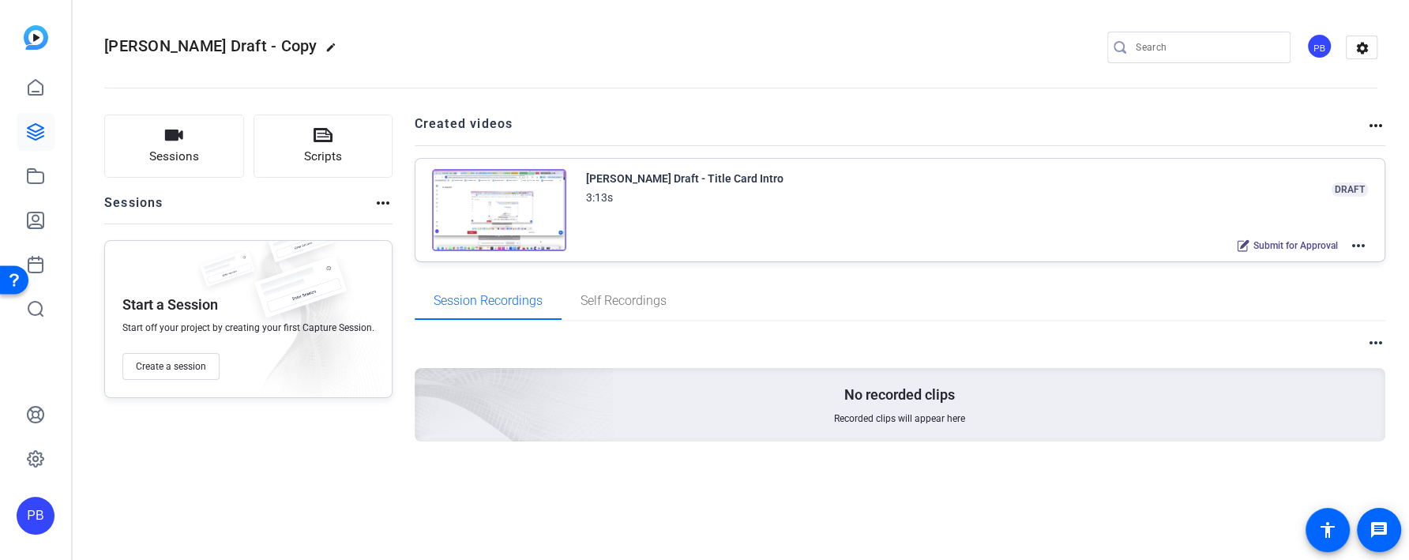
click at [325, 46] on mat-icon "edit" at bounding box center [334, 51] width 19 height 19
click at [223, 43] on div "[PERSON_NAME] Draft - Copy" at bounding box center [168, 47] width 129 height 25
click at [220, 44] on div "[PERSON_NAME] Draft - Copy" at bounding box center [168, 47] width 129 height 25
drag, startPoint x: 218, startPoint y: 44, endPoint x: 205, endPoint y: 44, distance: 12.6
click at [205, 44] on input "Dr. Cheng Draft - Copy" at bounding box center [168, 47] width 103 height 19
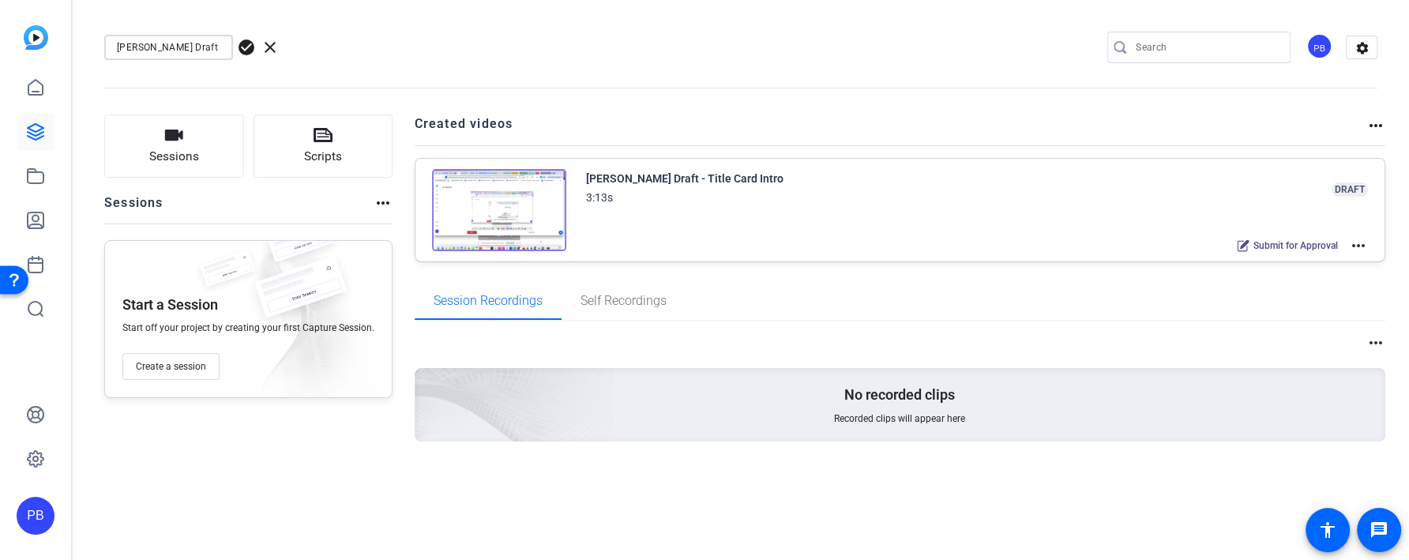
click at [167, 49] on input "Dr. Cheng Draft - Copy" at bounding box center [168, 47] width 103 height 19
click at [147, 49] on input "Dr. Cheng Draft - Copy" at bounding box center [168, 47] width 103 height 19
type input "Dr. Nunnery Draft"
click at [381, 1] on div "Dr. Nunnery Draft check_circle clear PB settings" at bounding box center [740, 47] width 1273 height 119
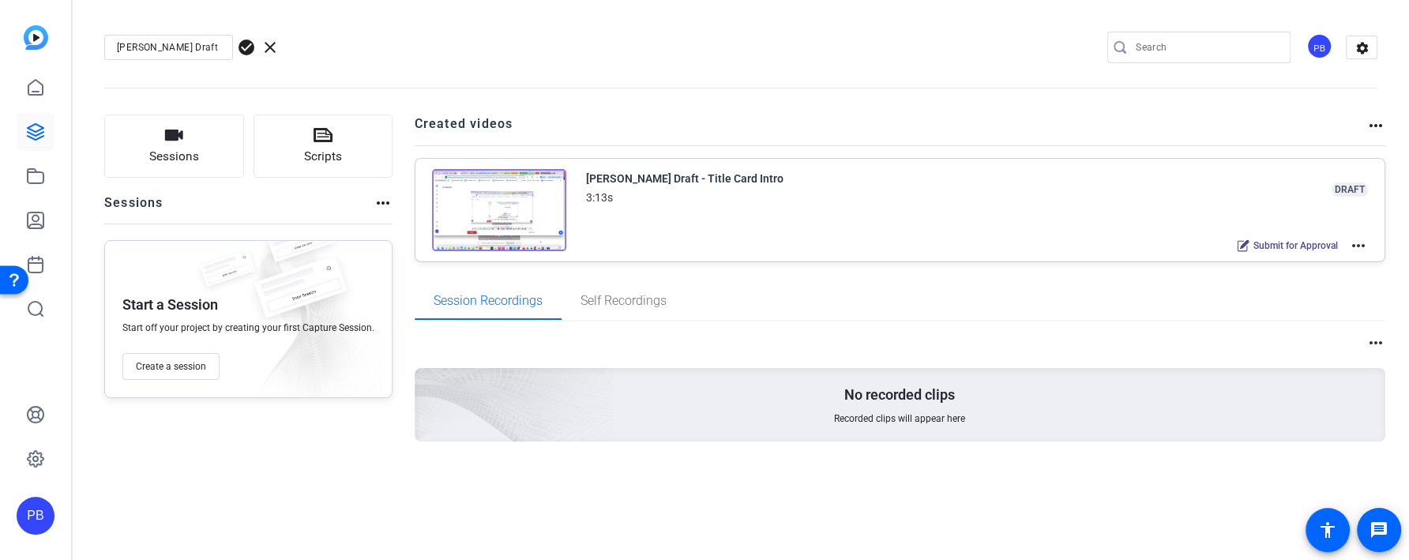
click at [1367, 245] on mat-icon "more_horiz" at bounding box center [1358, 245] width 19 height 19
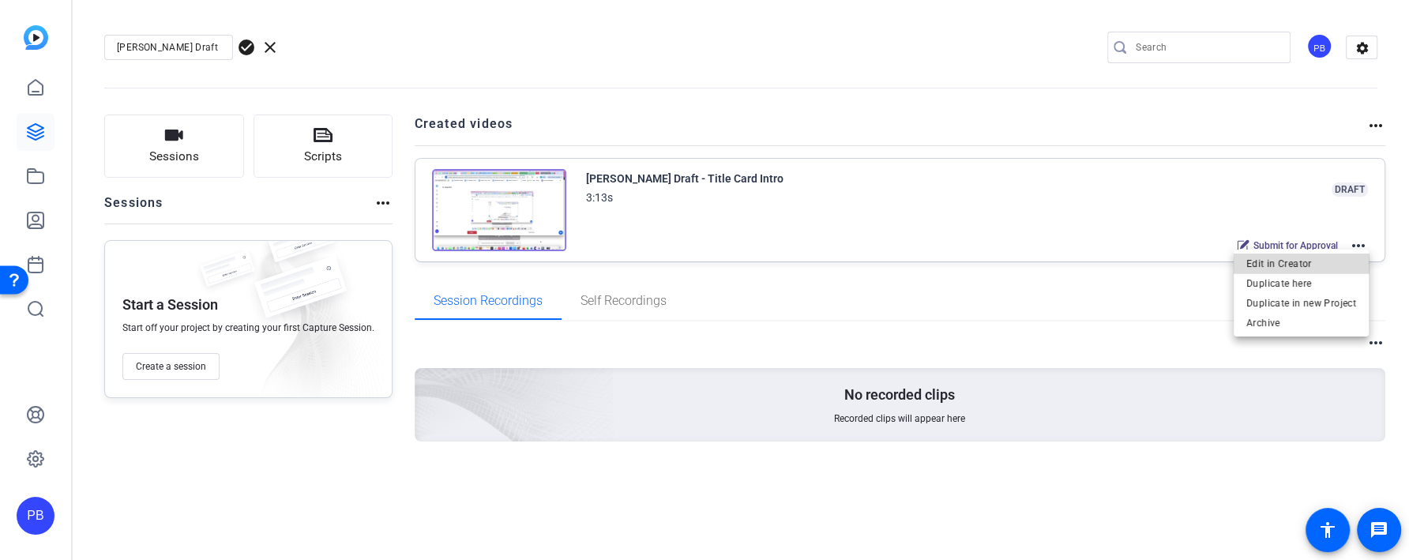
click at [1338, 266] on span "Edit in Creator" at bounding box center [1301, 263] width 110 height 19
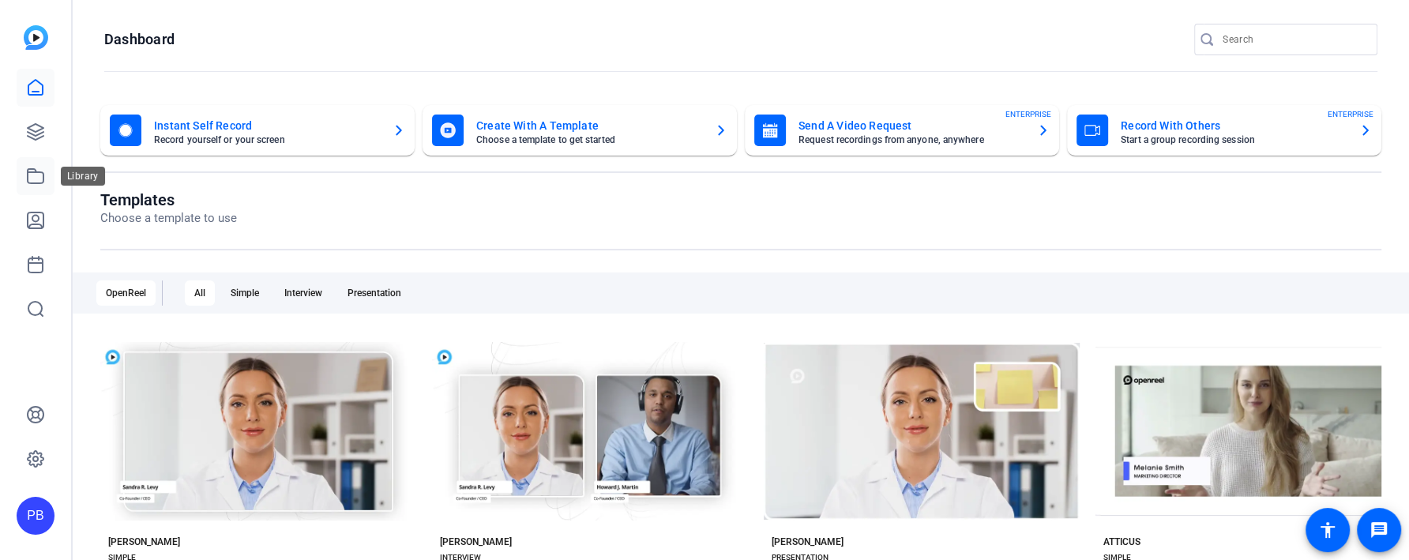
click at [36, 182] on icon at bounding box center [36, 176] width 16 height 14
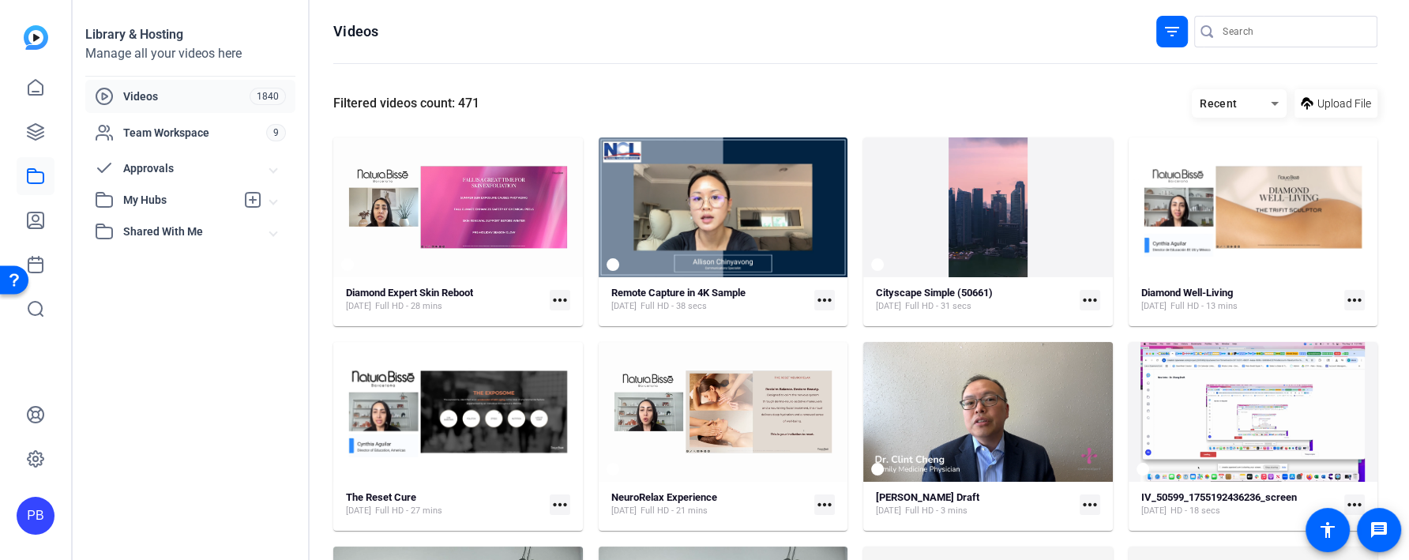
click at [212, 171] on span "Approvals" at bounding box center [196, 168] width 147 height 17
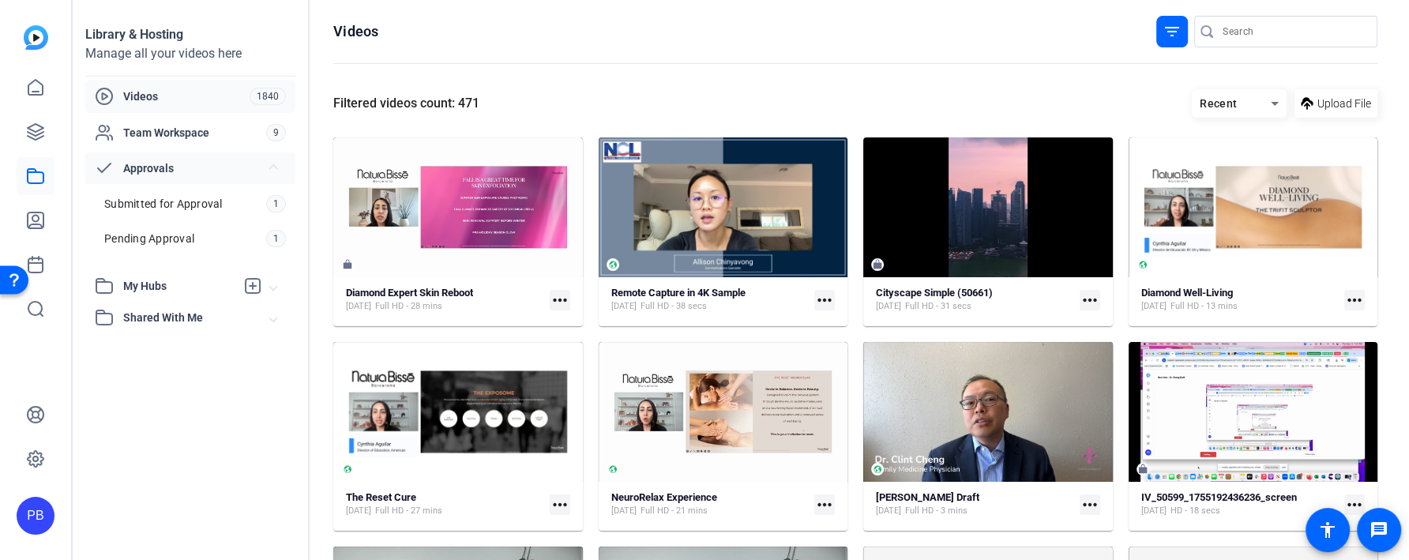
click at [212, 171] on span "Approvals" at bounding box center [196, 168] width 147 height 17
click at [208, 204] on span "Submitted for Approval" at bounding box center [163, 204] width 118 height 16
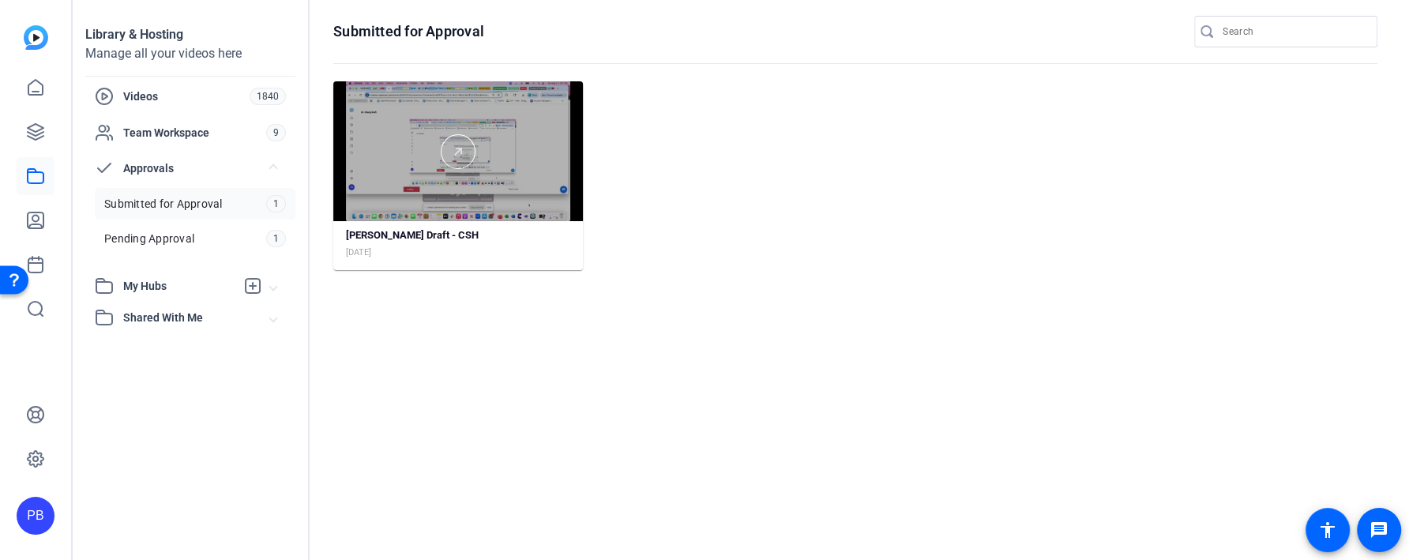
click at [533, 185] on div at bounding box center [458, 151] width 250 height 140
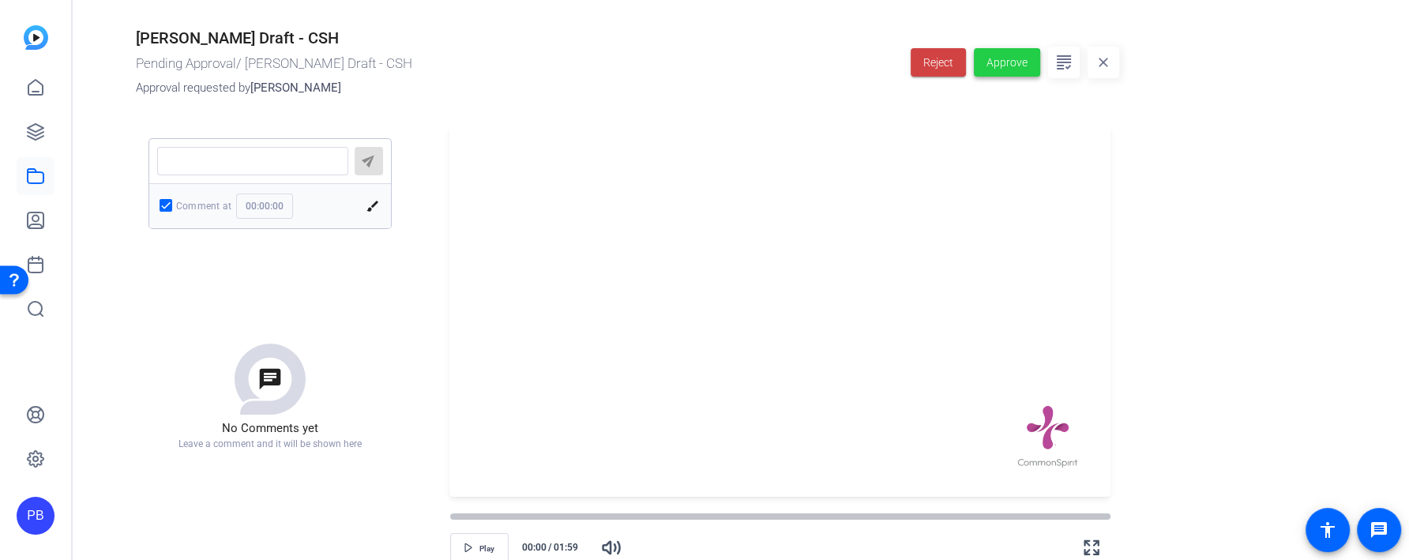
click at [993, 66] on span "Approve" at bounding box center [1006, 62] width 41 height 17
